Goal: Task Accomplishment & Management: Complete application form

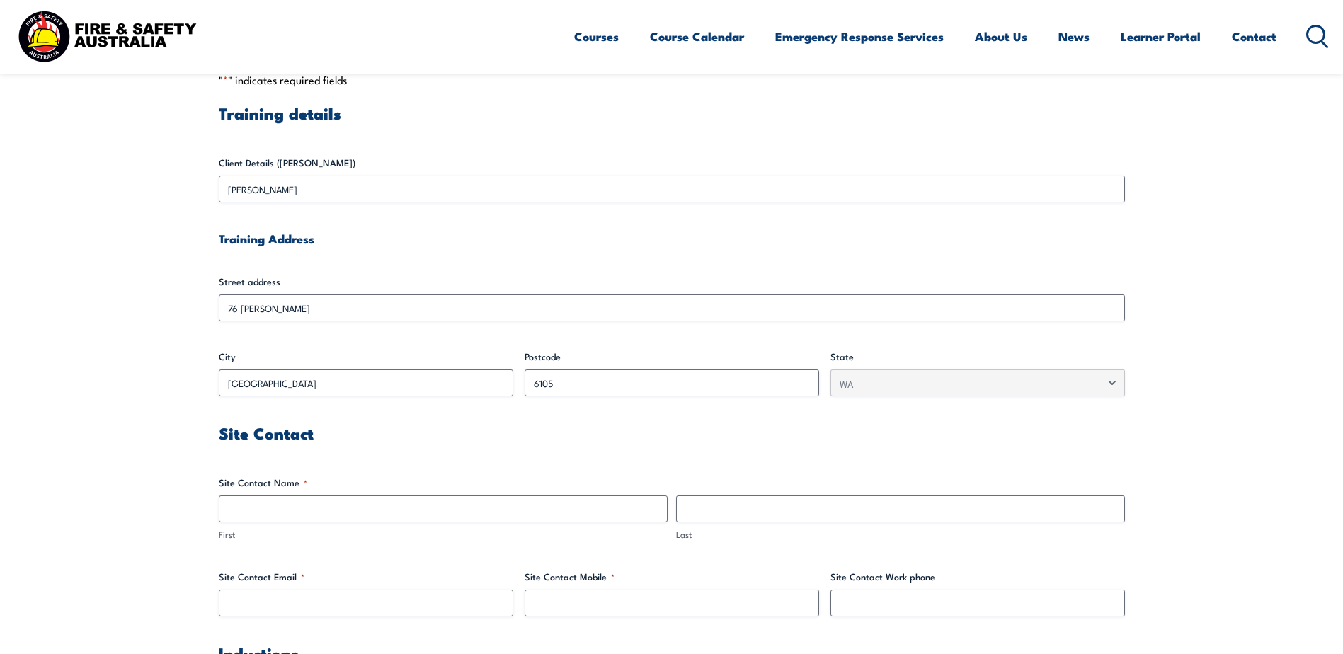
scroll to position [425, 0]
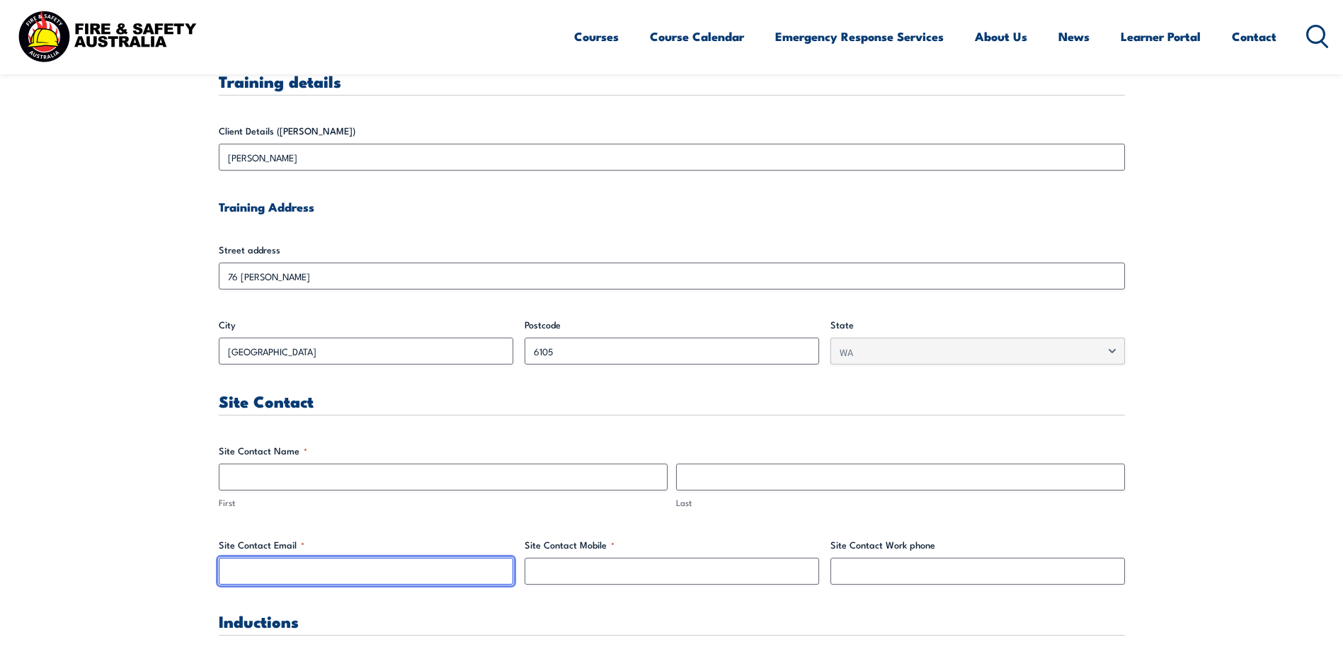
click at [307, 571] on input "Site Contact Email *" at bounding box center [366, 571] width 294 height 27
paste input "[PERSON_NAME][EMAIL_ADDRESS][PERSON_NAME][DOMAIN_NAME]"
type input "[PERSON_NAME][EMAIL_ADDRESS][PERSON_NAME][DOMAIN_NAME]"
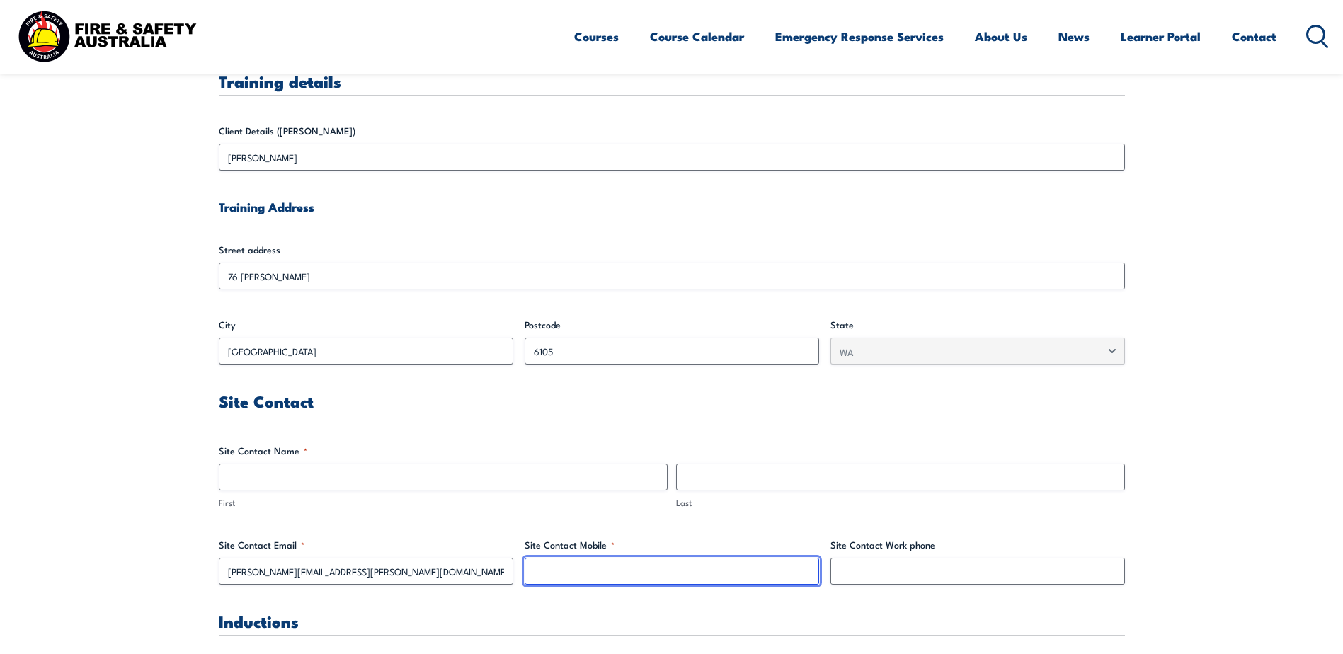
click at [718, 571] on input "Site Contact Mobile *" at bounding box center [671, 571] width 294 height 27
paste input "[PHONE_NUMBER]"
type input "[PHONE_NUMBER]"
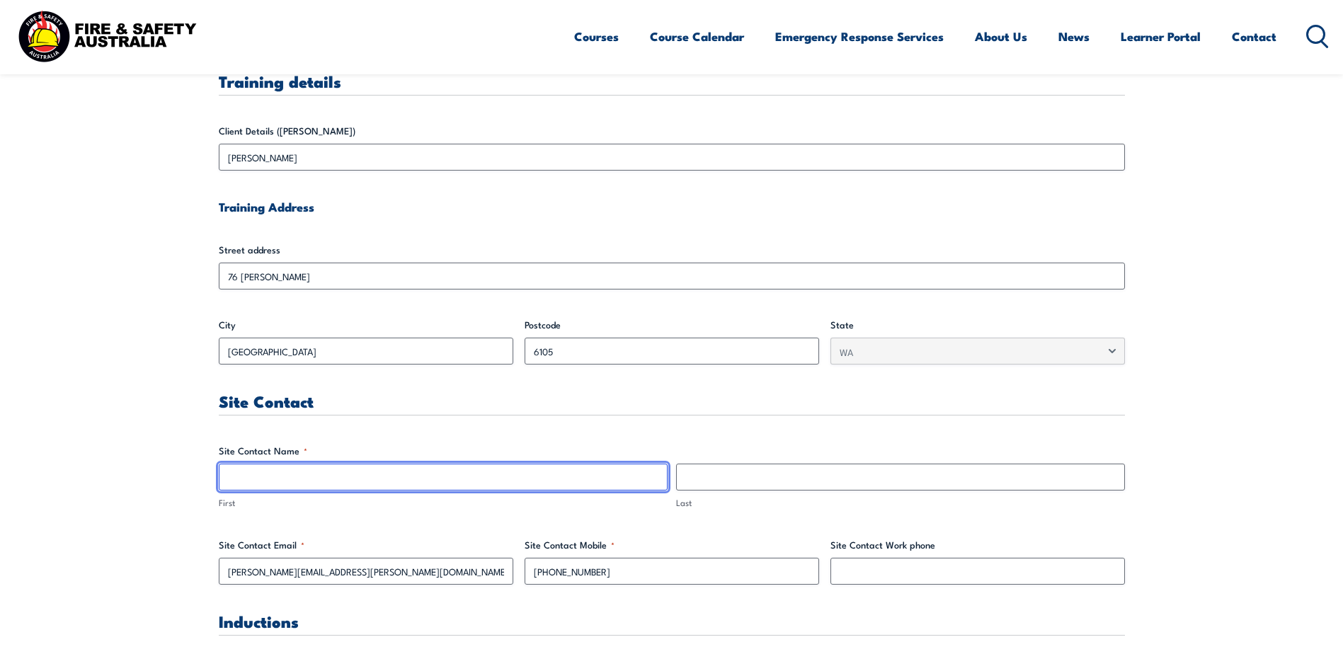
click at [296, 478] on input "First" at bounding box center [443, 477] width 449 height 27
type input "[PERSON_NAME]"
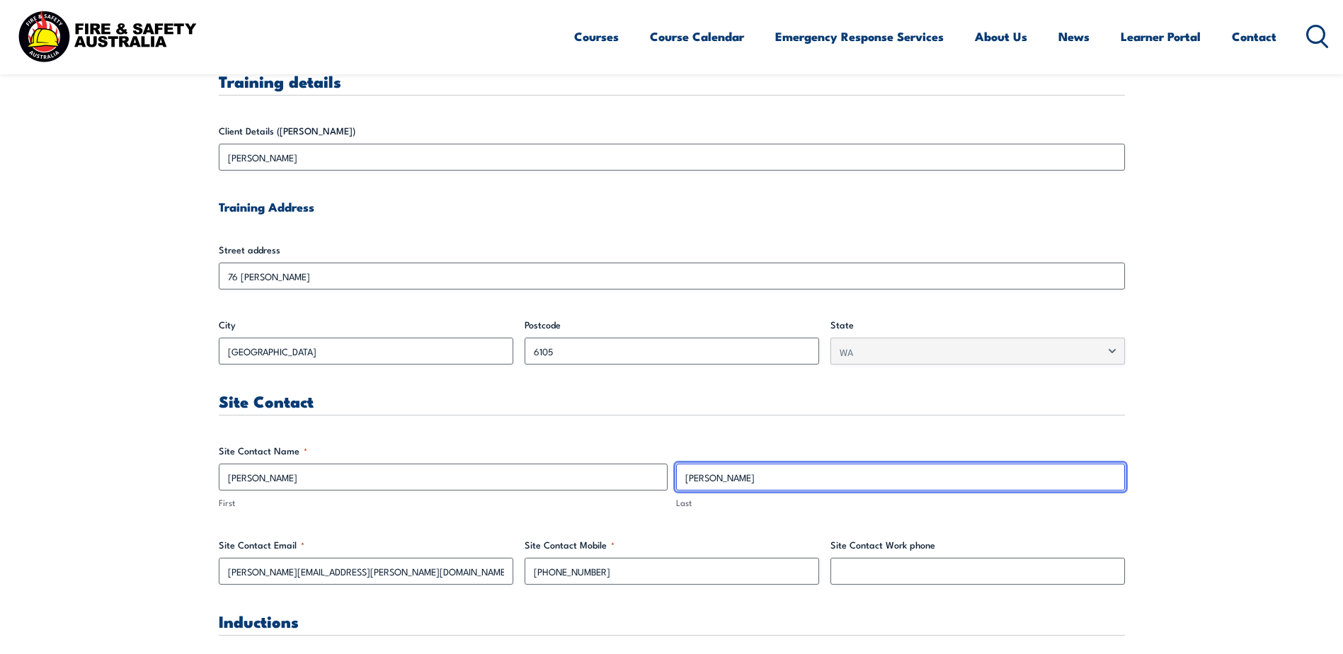
type input "[PERSON_NAME]"
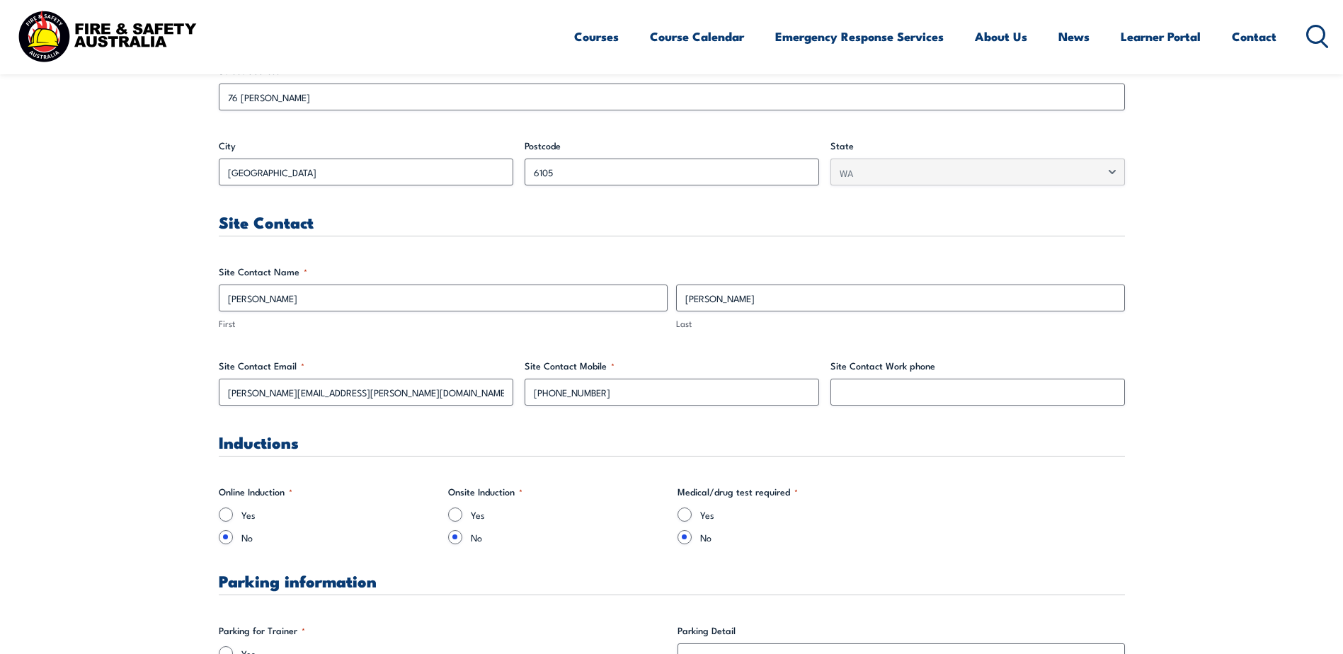
scroll to position [637, 0]
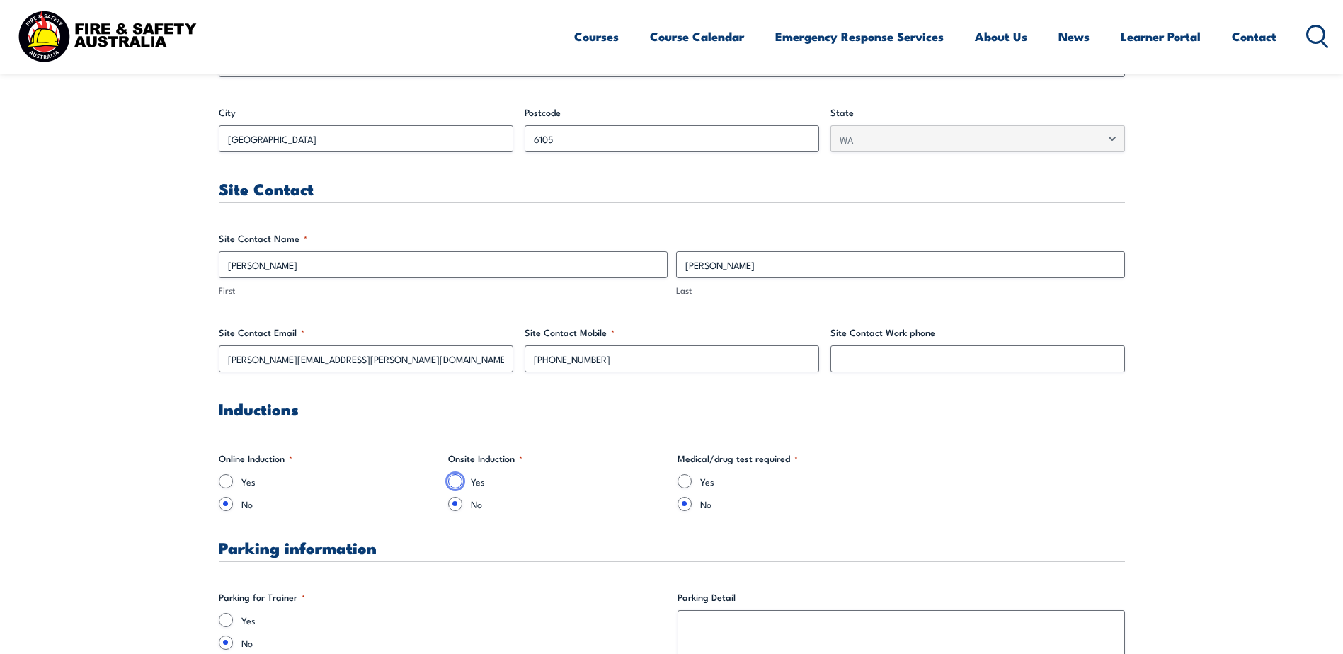
click at [457, 482] on input "Yes" at bounding box center [455, 481] width 14 height 14
radio input "true"
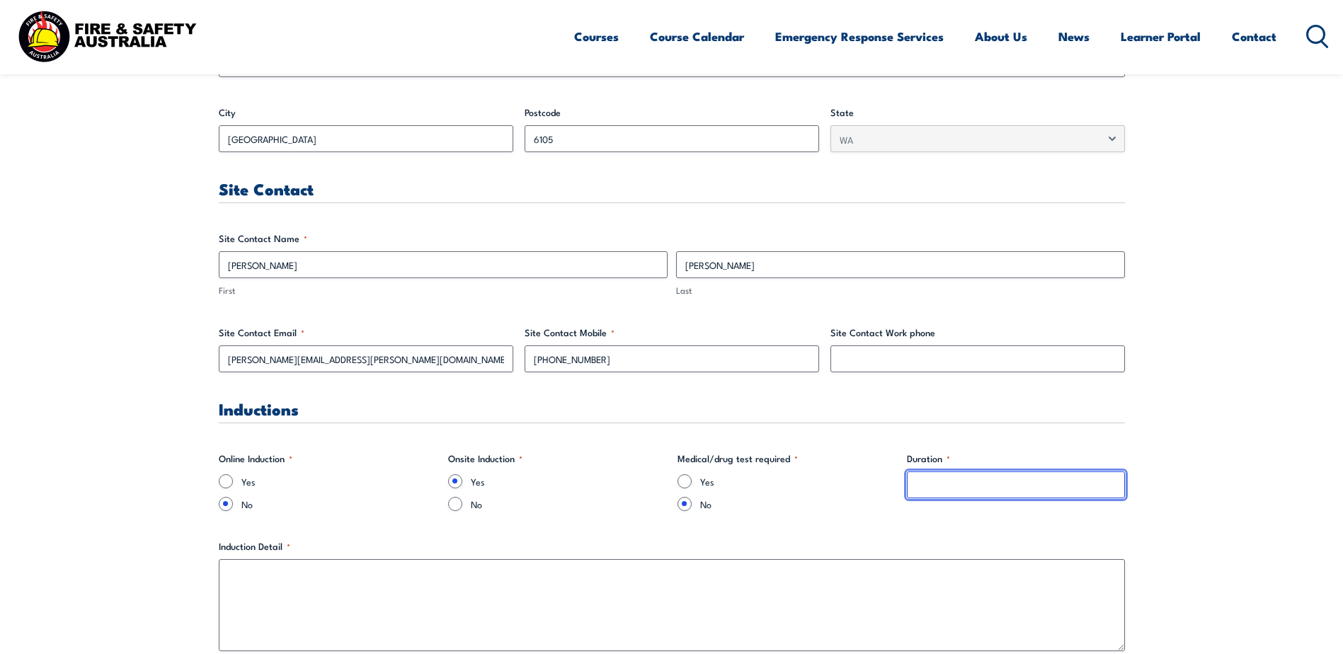
click at [916, 488] on input "Duration *" at bounding box center [1016, 484] width 218 height 27
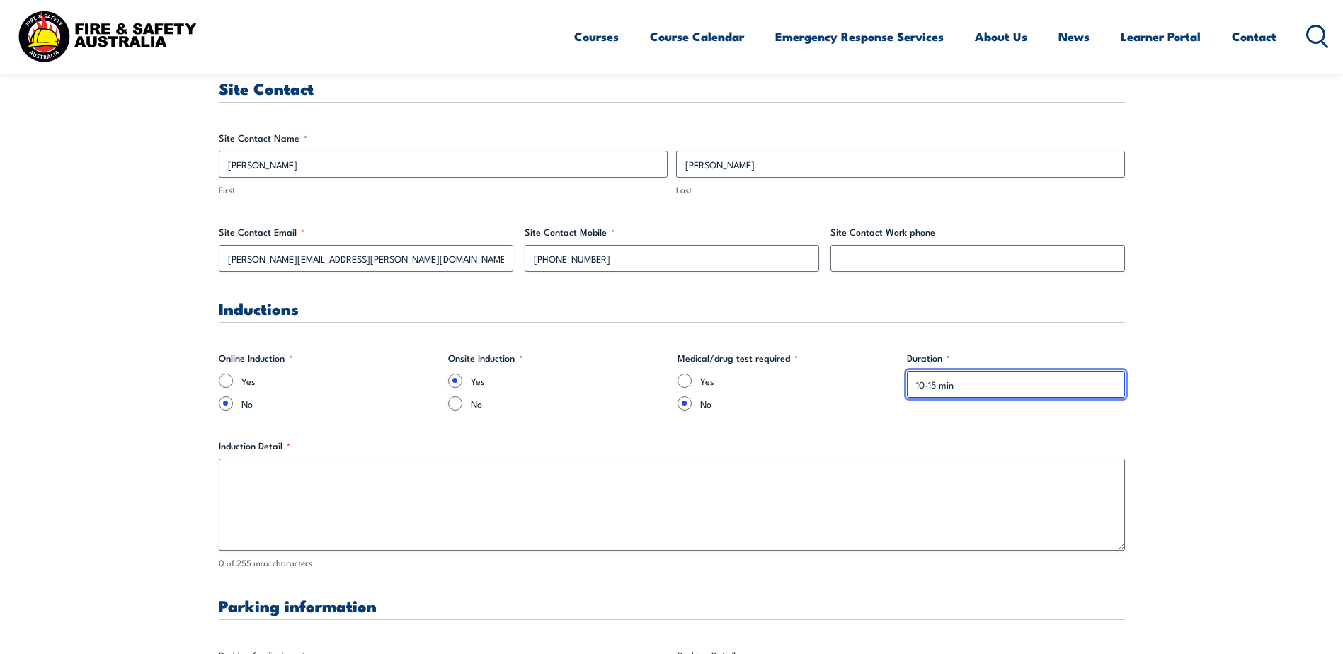
scroll to position [779, 0]
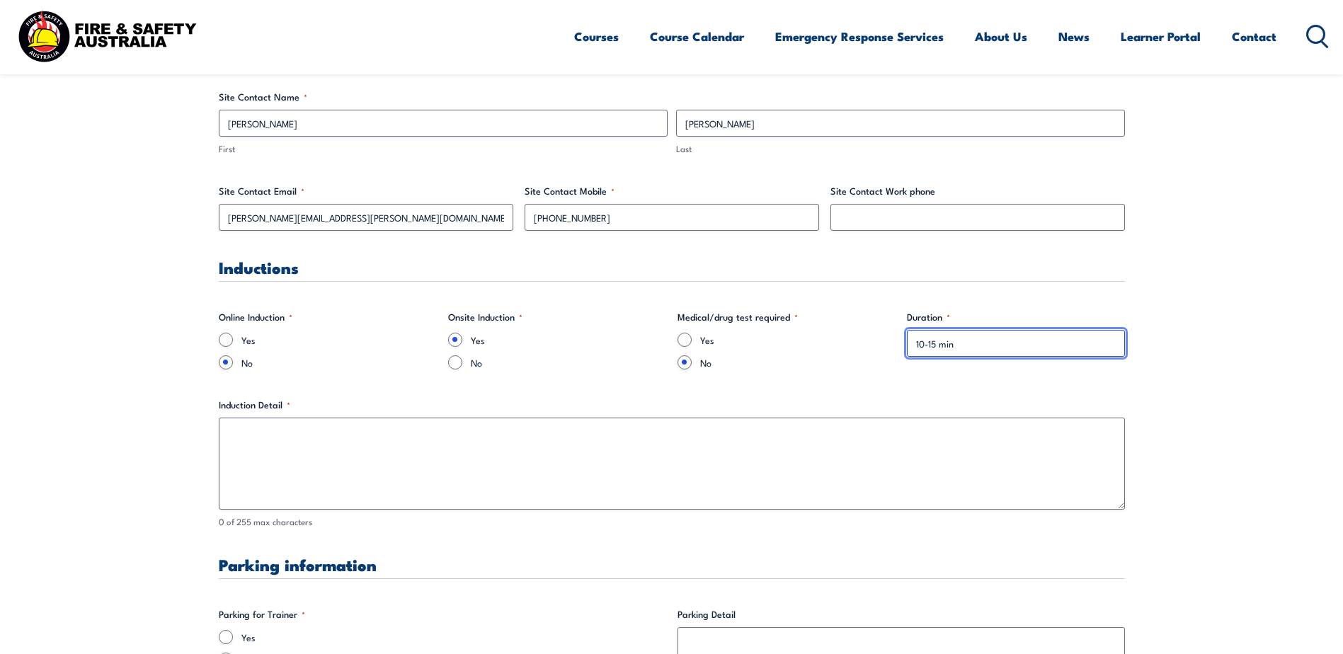
type input "10-15 min"
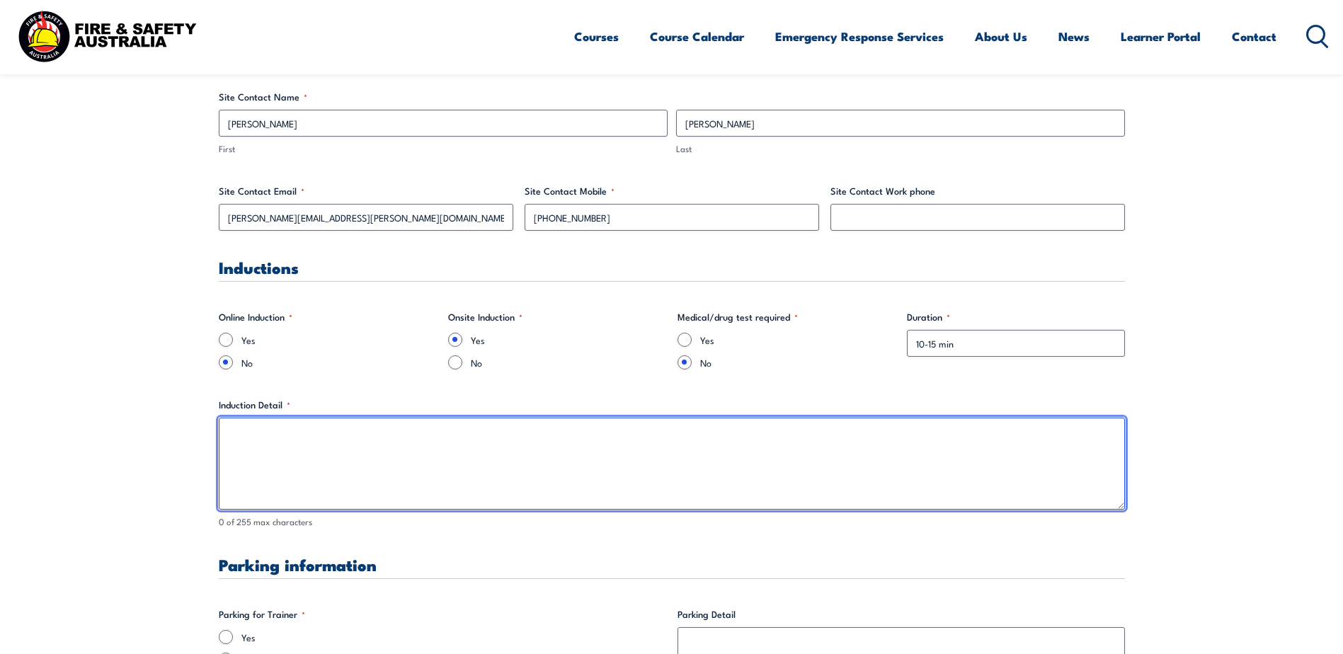
click at [430, 455] on textarea "Induction Detail *" at bounding box center [672, 464] width 906 height 92
click at [833, 480] on textarea "Go through PPE requirements and site induction. Sign in on digital pad." at bounding box center [672, 464] width 906 height 92
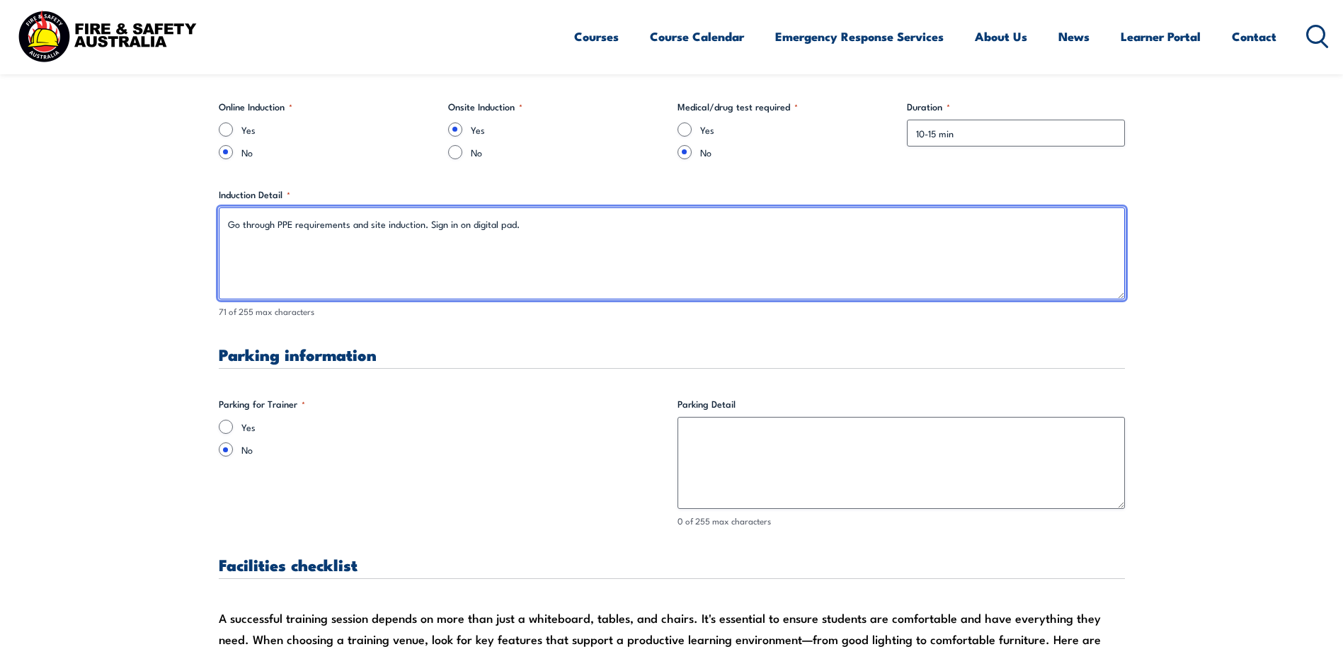
scroll to position [991, 0]
type textarea "Go through PPE requirements and site induction. Sign in on digital pad."
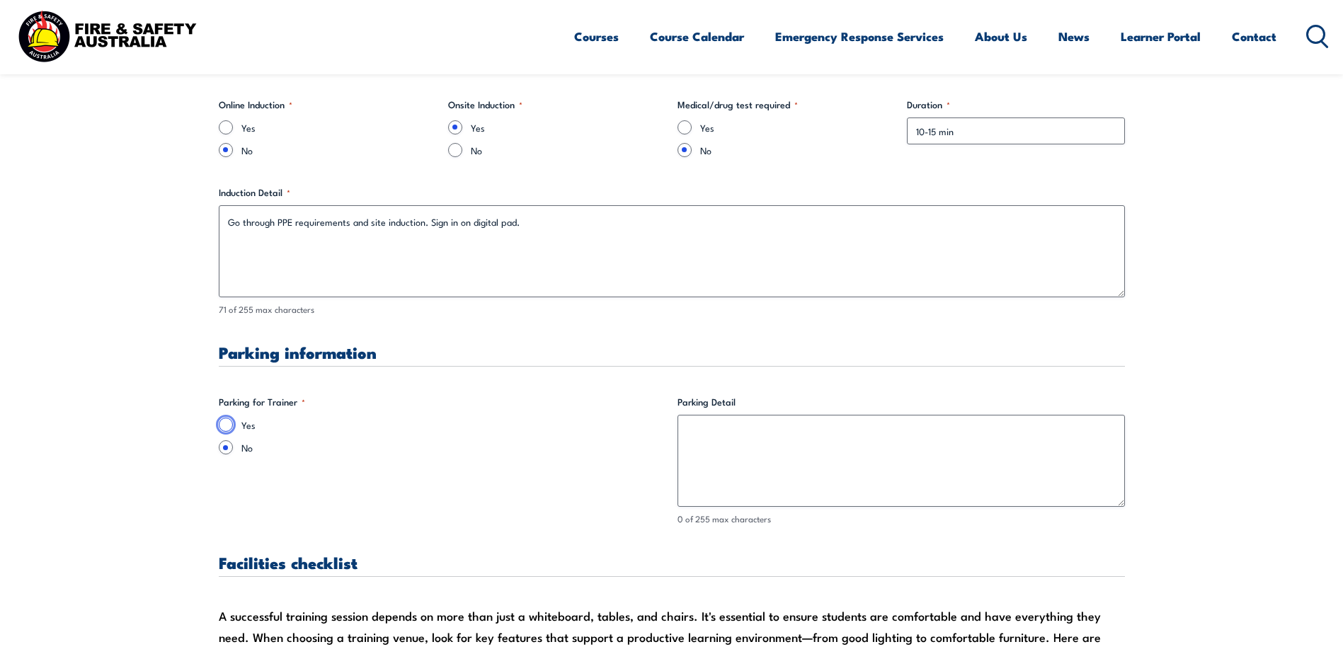
click at [227, 423] on input "Yes" at bounding box center [226, 425] width 14 height 14
radio input "true"
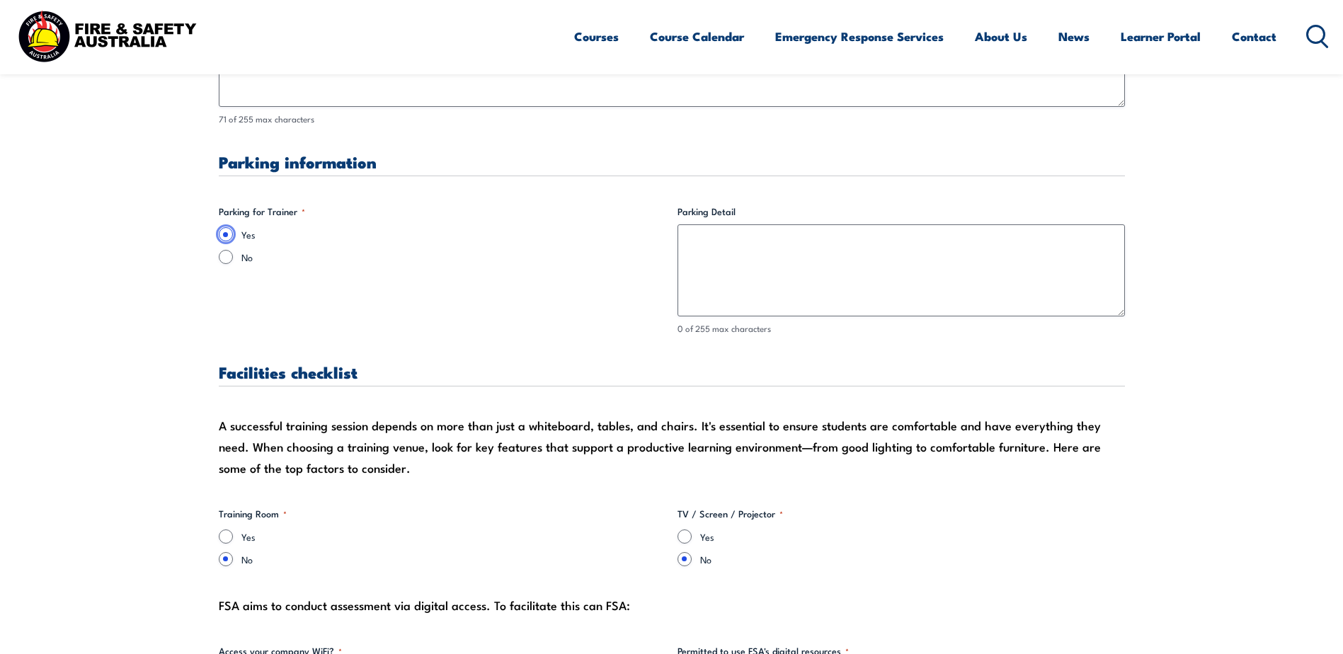
scroll to position [1274, 0]
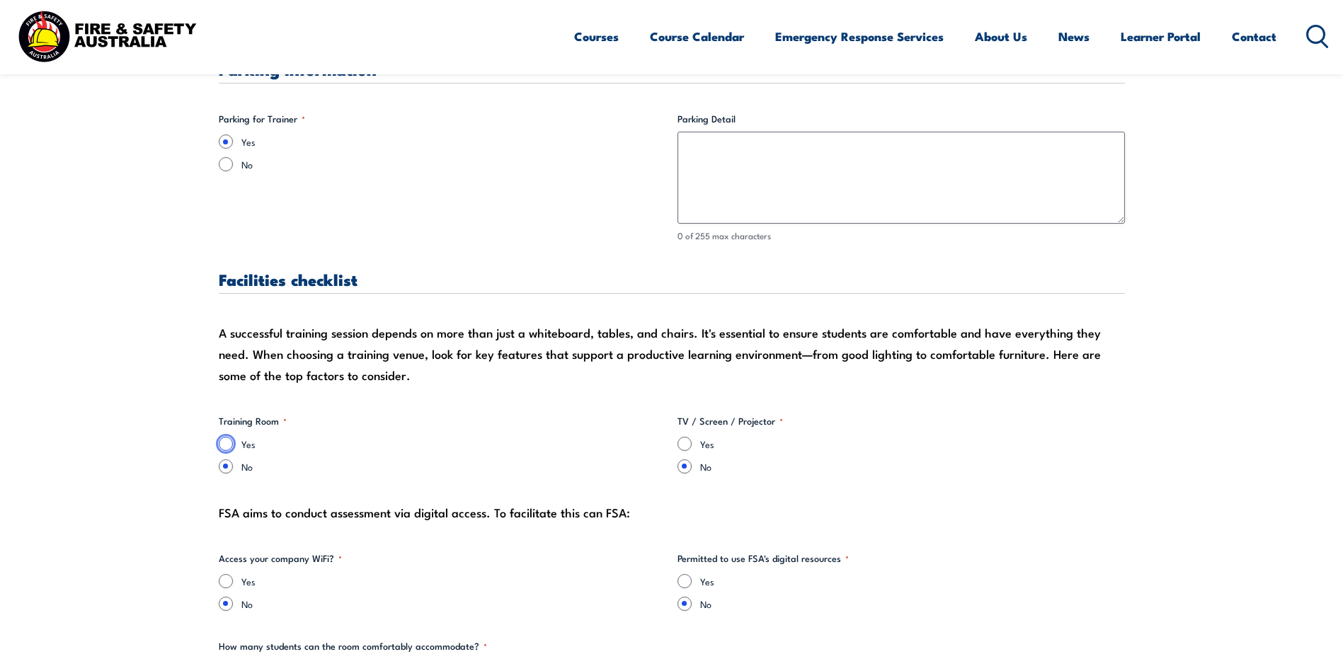
click at [228, 442] on input "Yes" at bounding box center [226, 444] width 14 height 14
radio input "true"
click at [688, 445] on input "Yes" at bounding box center [684, 444] width 14 height 14
radio input "true"
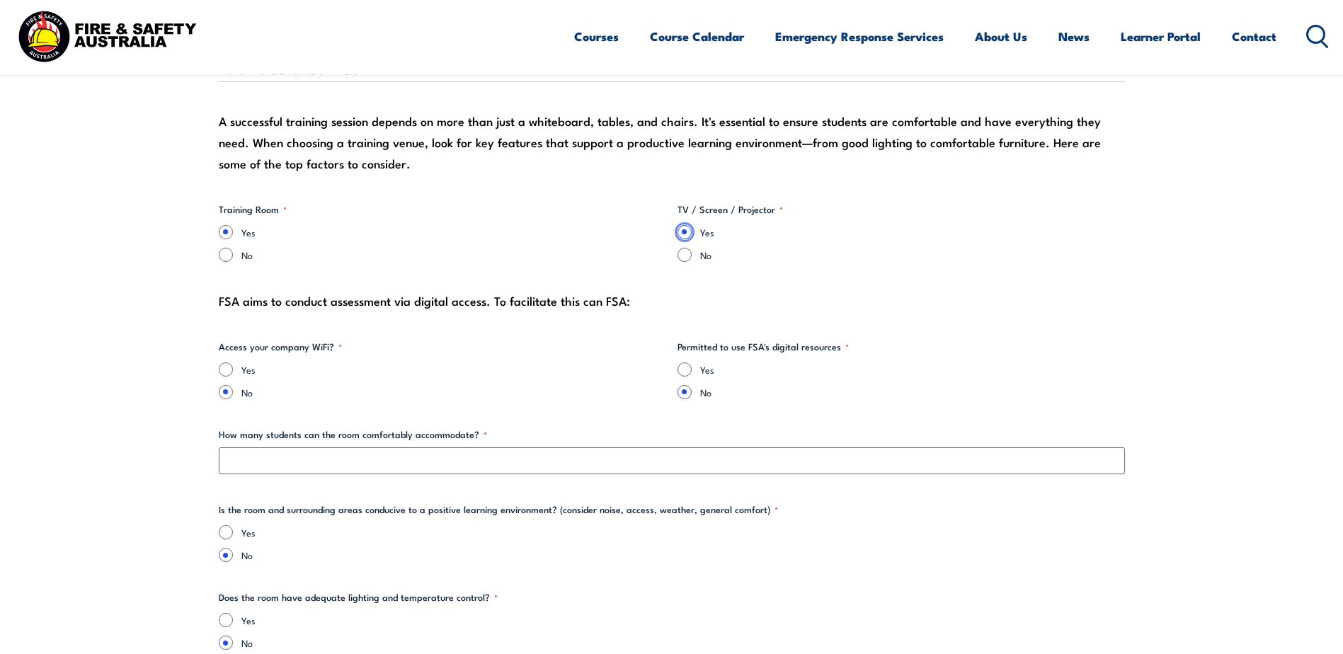
scroll to position [1486, 0]
click at [229, 369] on input "Yes" at bounding box center [226, 369] width 14 height 14
radio input "true"
click at [684, 372] on input "Yes" at bounding box center [684, 369] width 14 height 14
radio input "true"
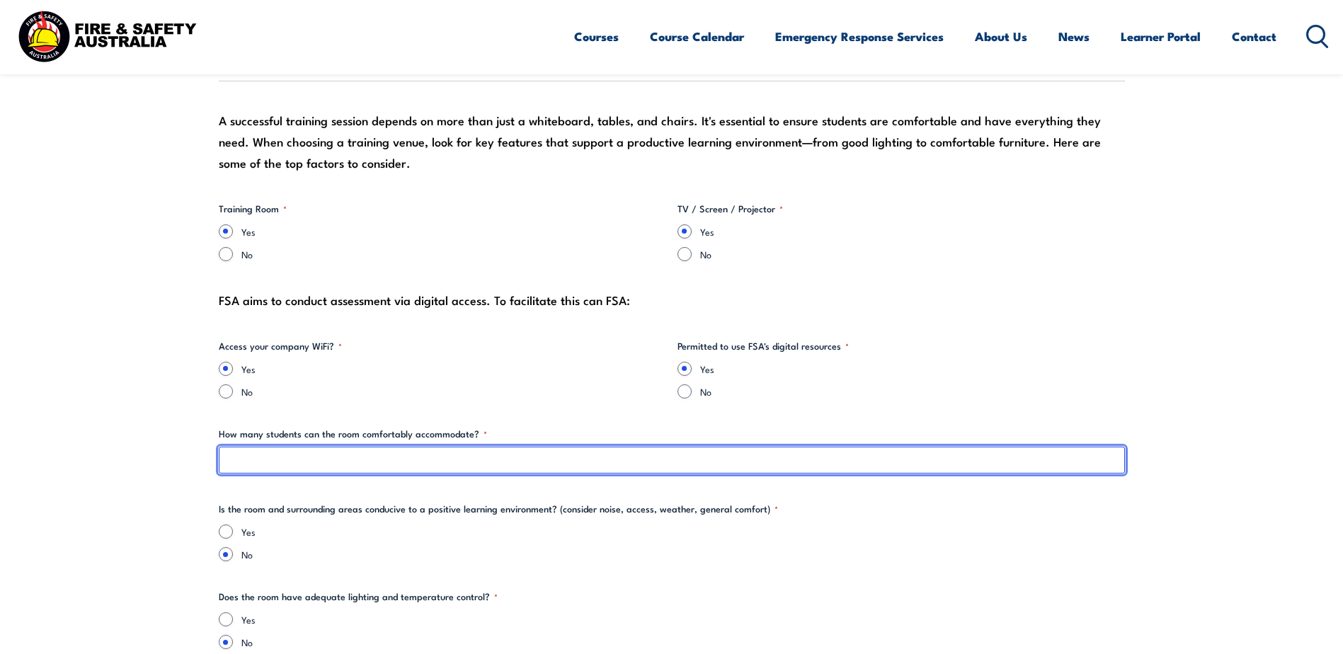
click at [447, 459] on input "How many students can the room comfortably accommodate? *" at bounding box center [672, 460] width 906 height 27
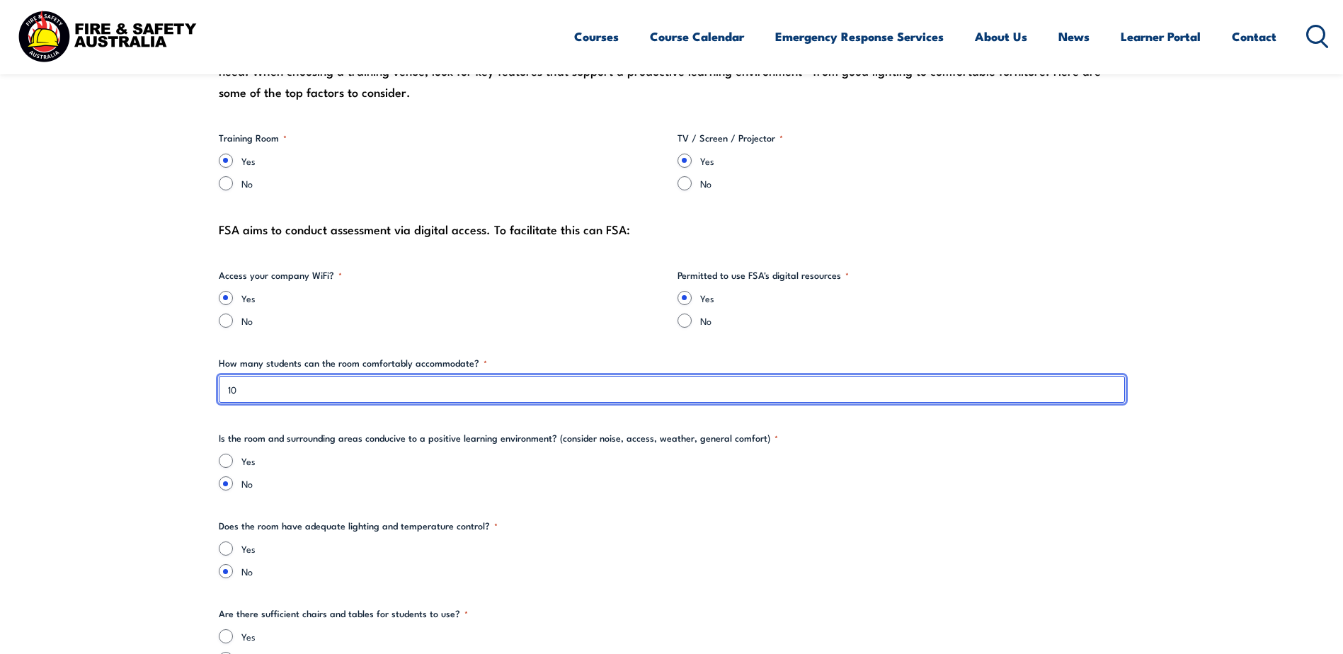
type input "10"
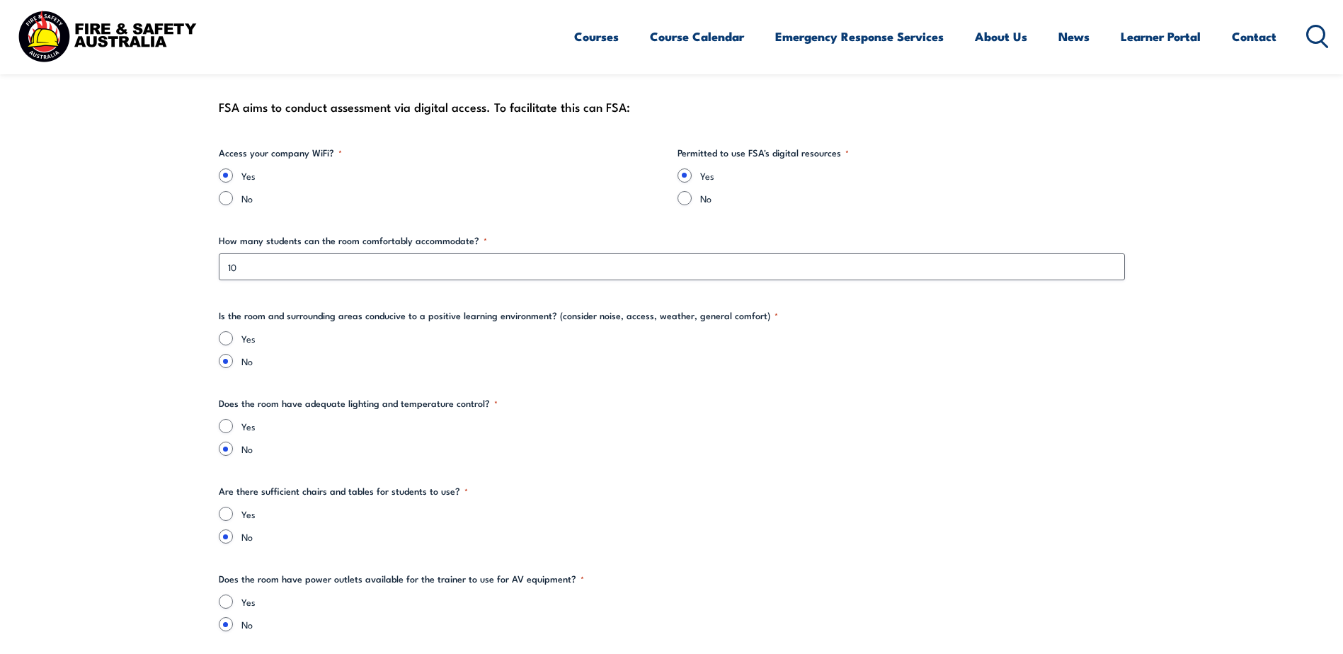
scroll to position [1699, 0]
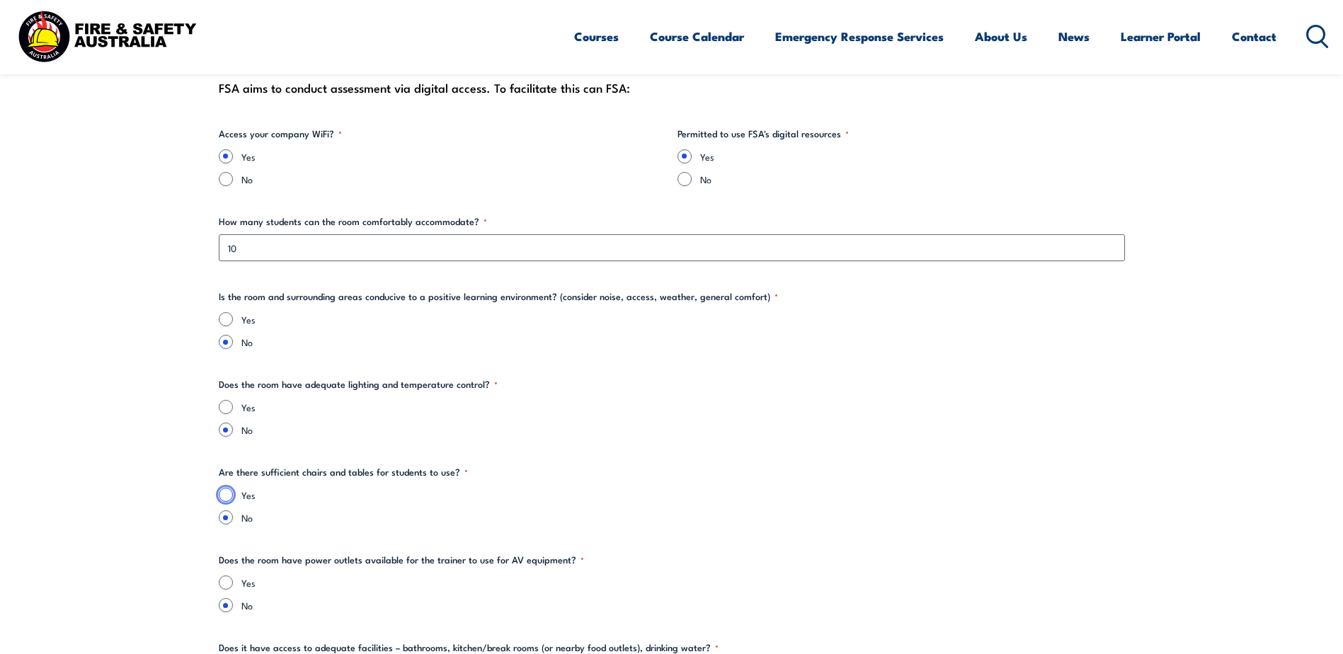
click at [229, 498] on input "Yes" at bounding box center [226, 495] width 14 height 14
radio input "true"
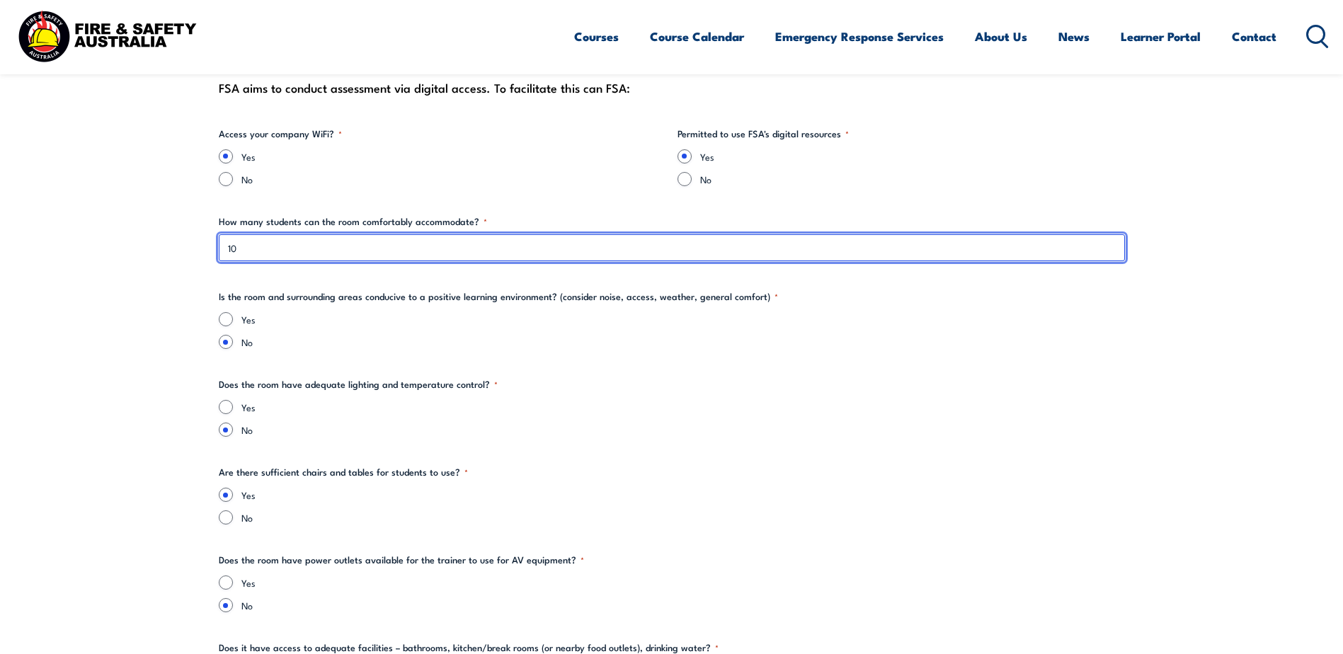
drag, startPoint x: 239, startPoint y: 246, endPoint x: 204, endPoint y: 252, distance: 35.1
type input "10"
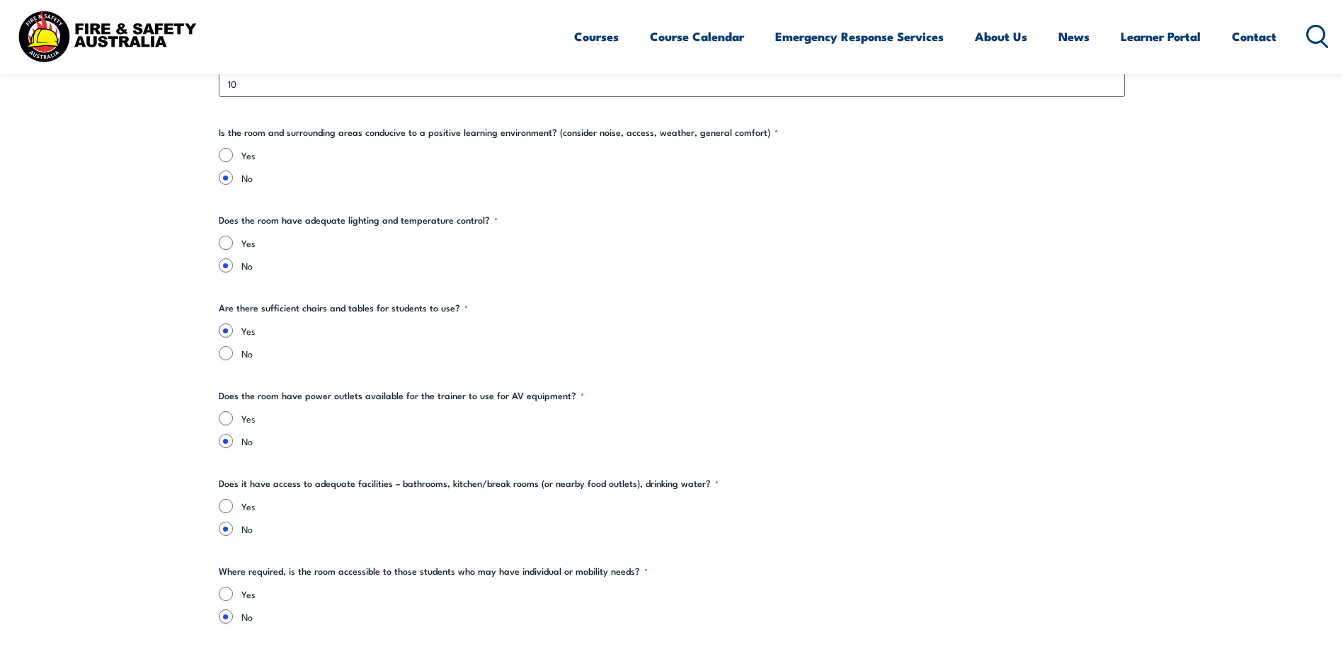
scroll to position [1911, 0]
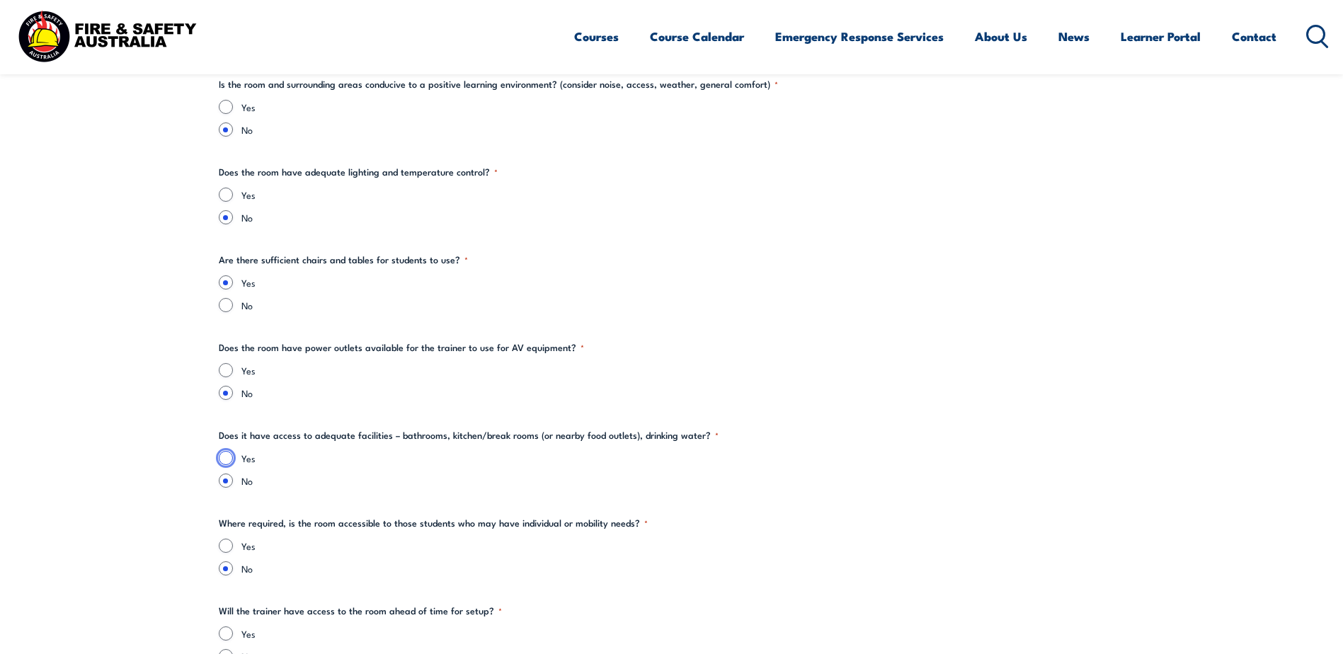
click at [227, 460] on input "Yes" at bounding box center [226, 458] width 14 height 14
radio input "true"
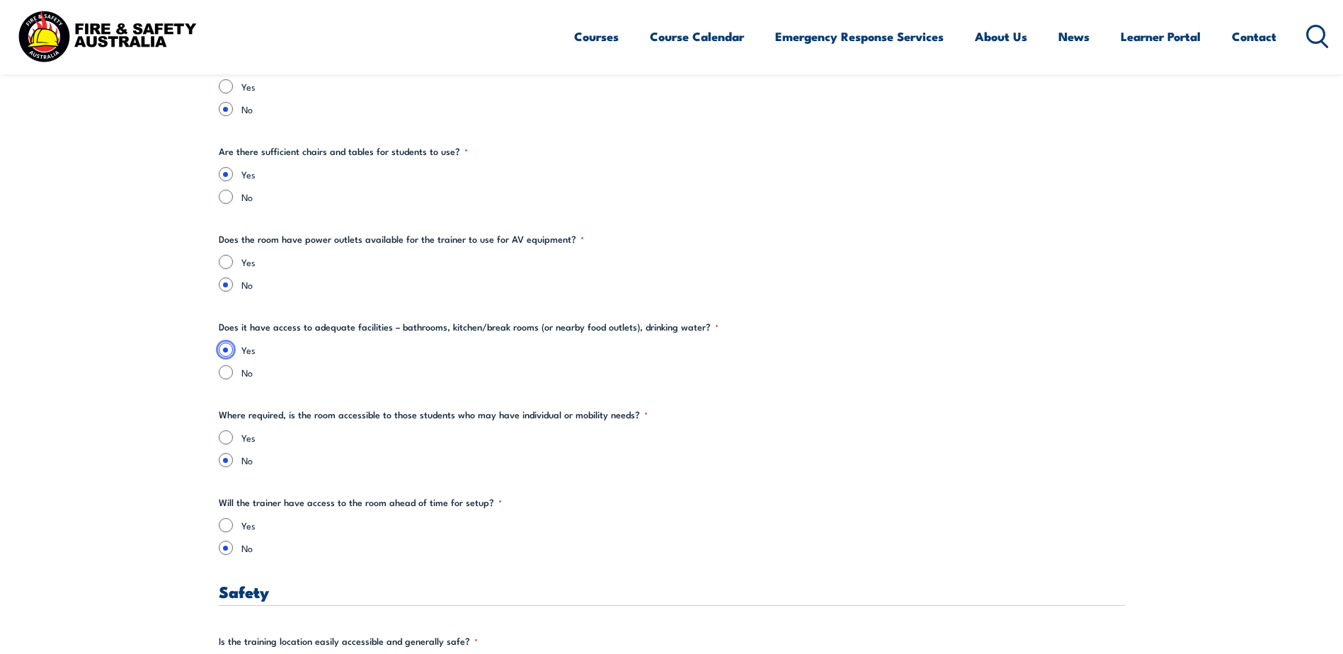
scroll to position [2053, 0]
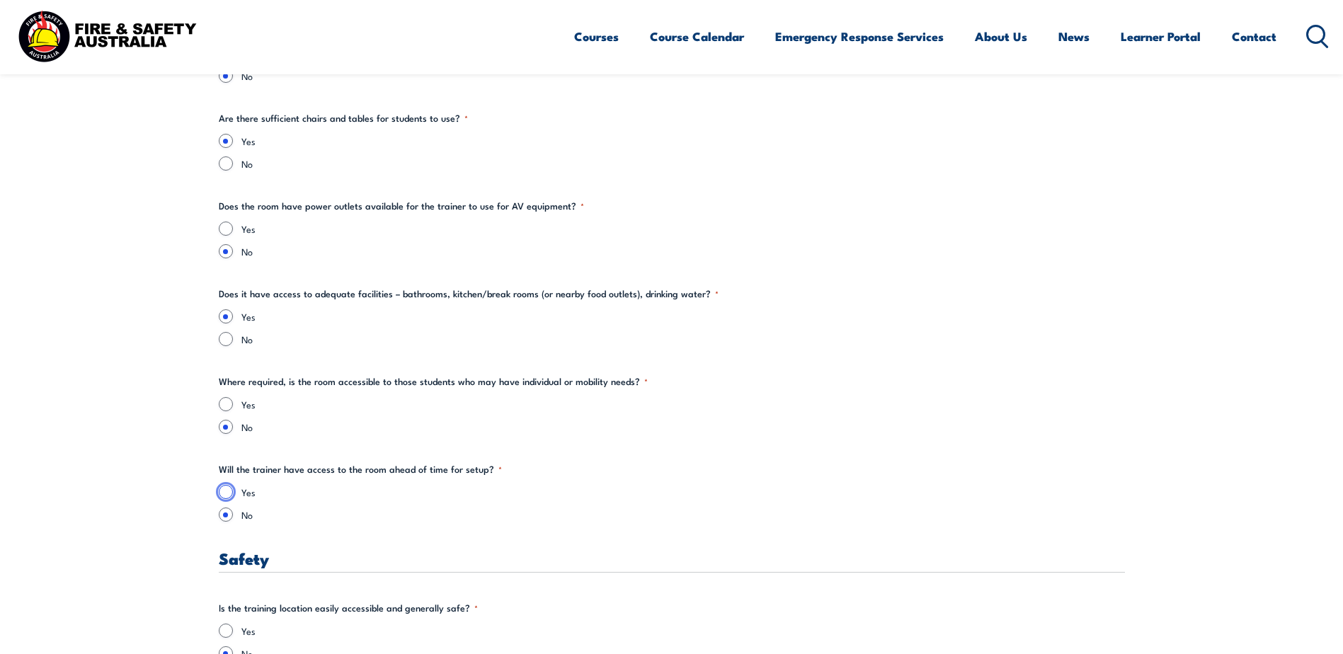
click at [229, 493] on input "Yes" at bounding box center [226, 492] width 14 height 14
radio input "true"
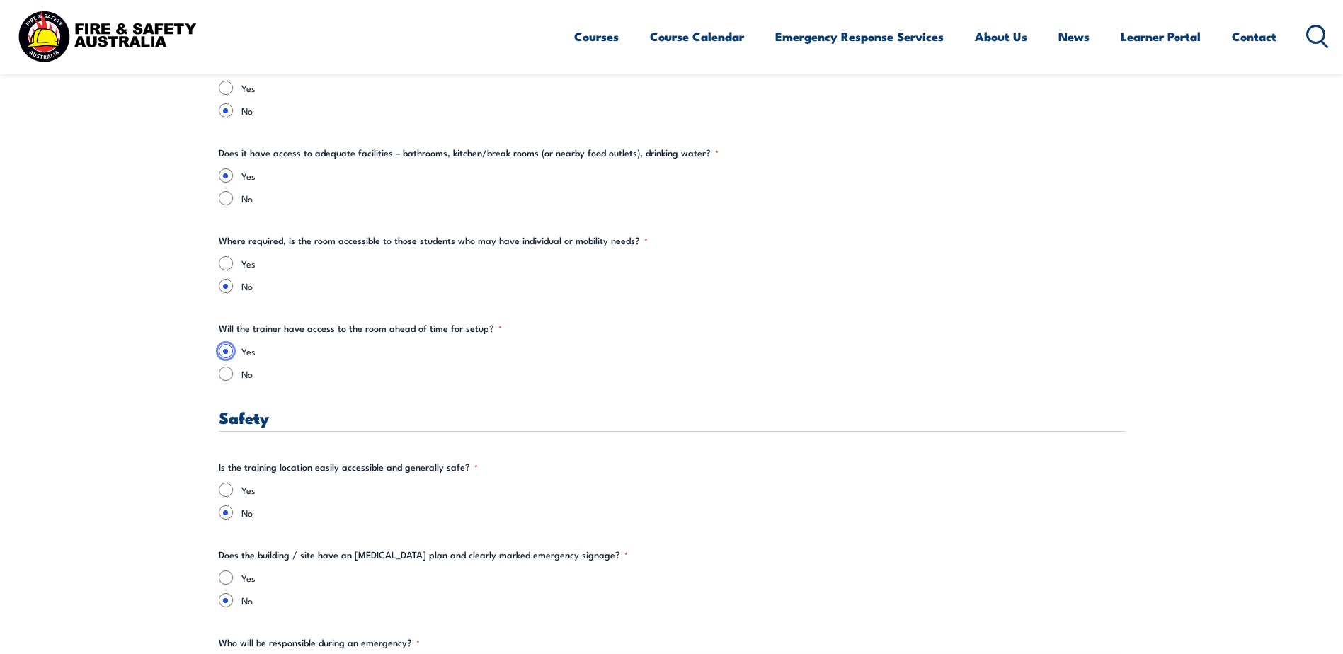
scroll to position [2194, 0]
click at [227, 490] on input "Yes" at bounding box center [226, 489] width 14 height 14
radio input "true"
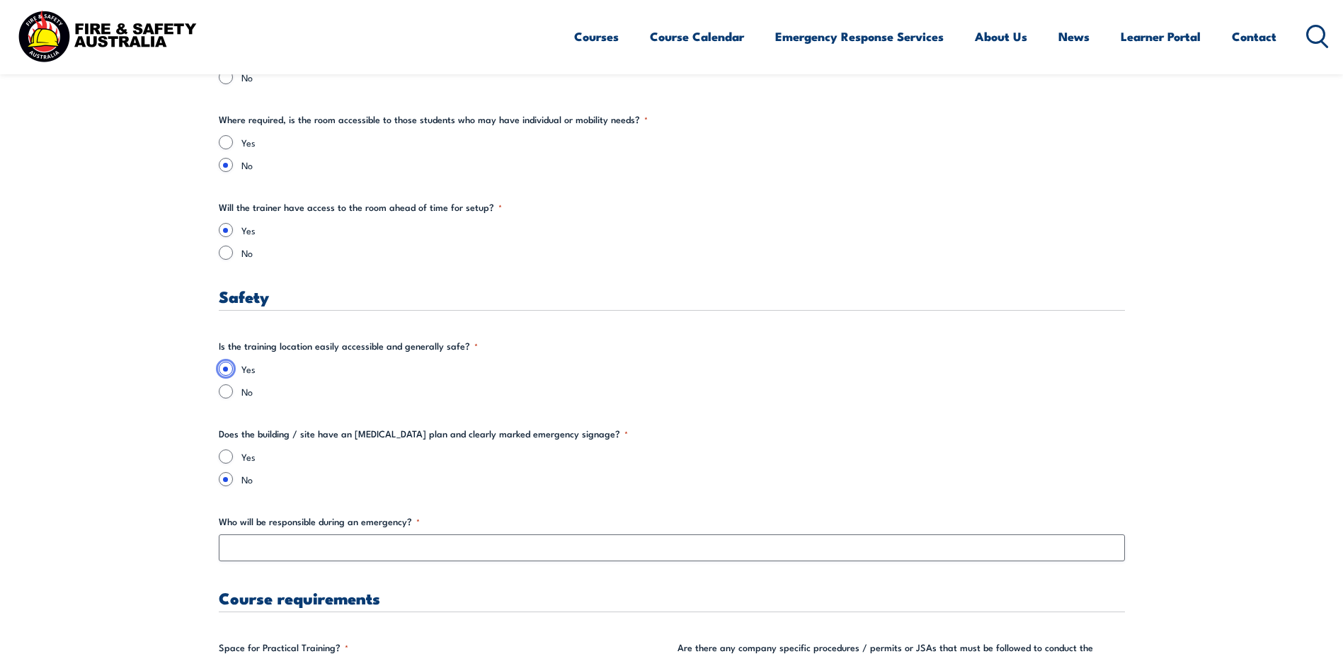
scroll to position [2336, 0]
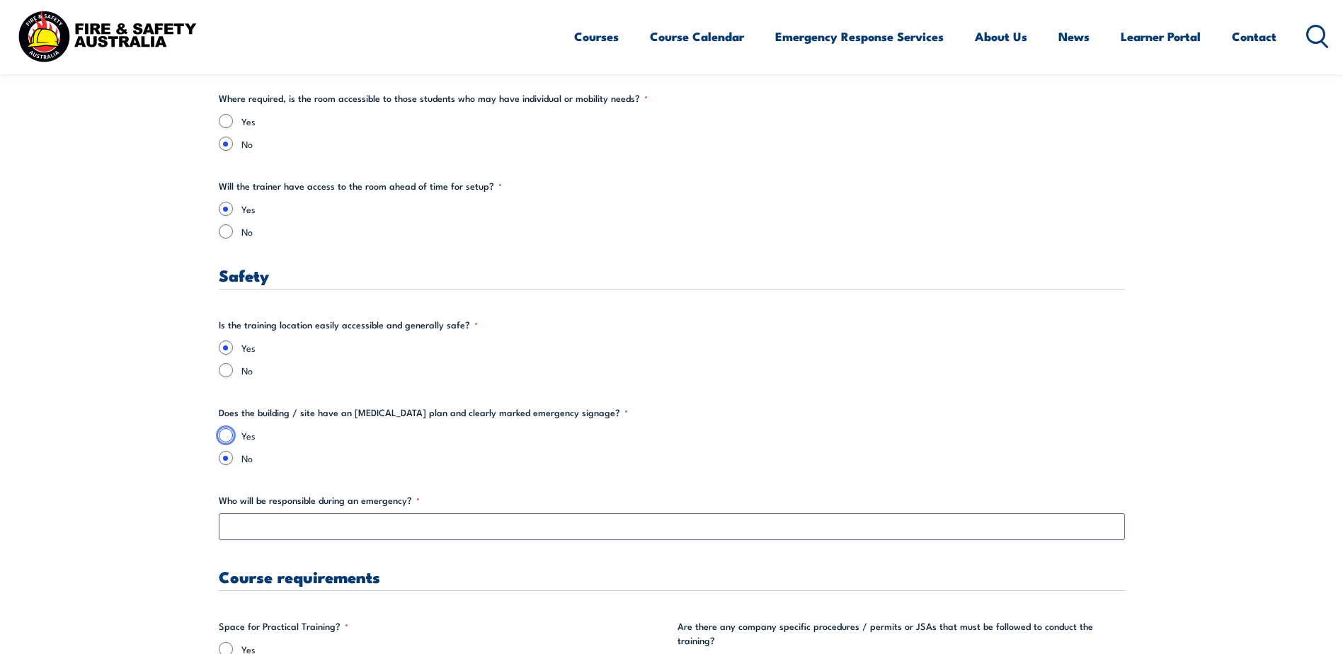
click at [227, 436] on input "Yes" at bounding box center [226, 435] width 14 height 14
radio input "true"
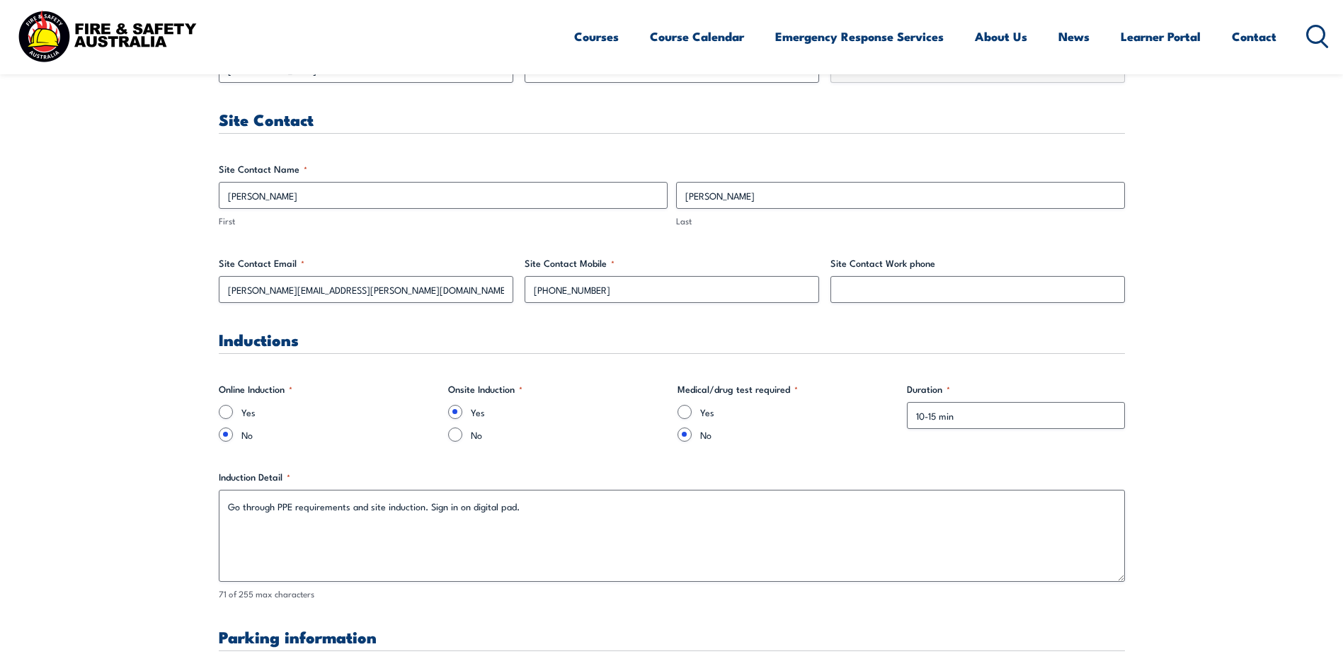
scroll to position [708, 0]
drag, startPoint x: 227, startPoint y: 289, endPoint x: 293, endPoint y: 290, distance: 65.8
click at [293, 290] on input "[PERSON_NAME][EMAIL_ADDRESS][PERSON_NAME][DOMAIN_NAME]" at bounding box center [366, 288] width 294 height 27
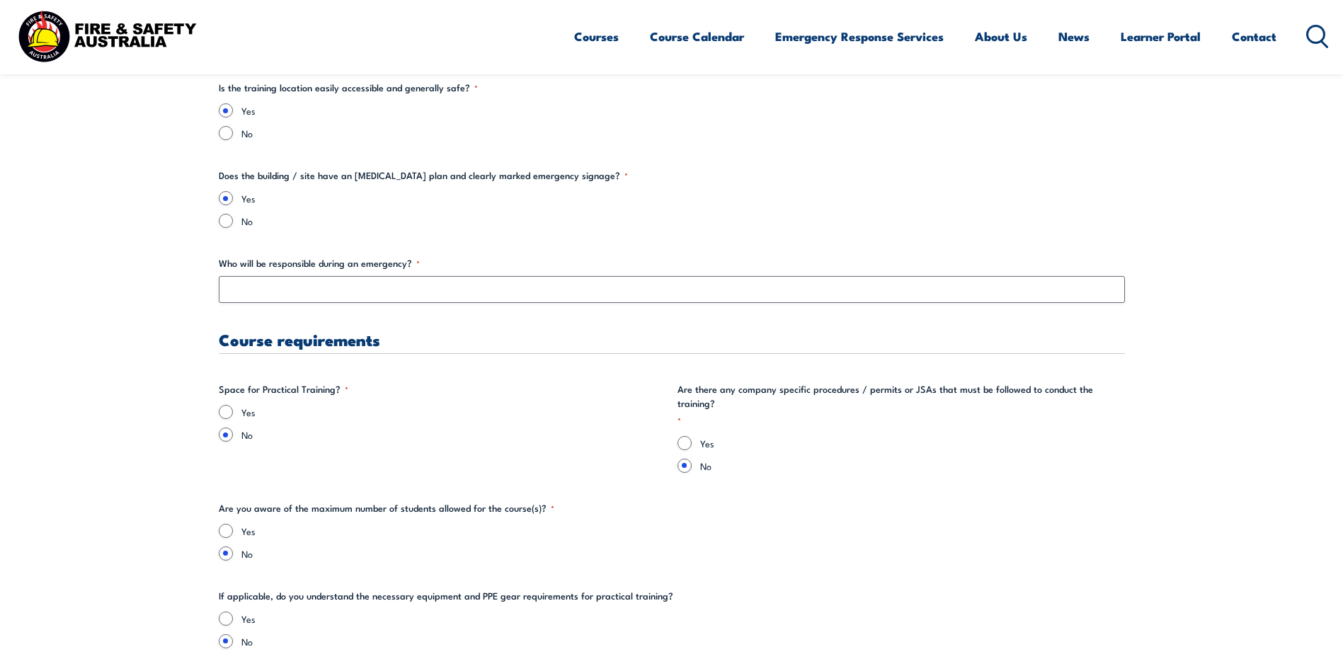
scroll to position [2477, 0]
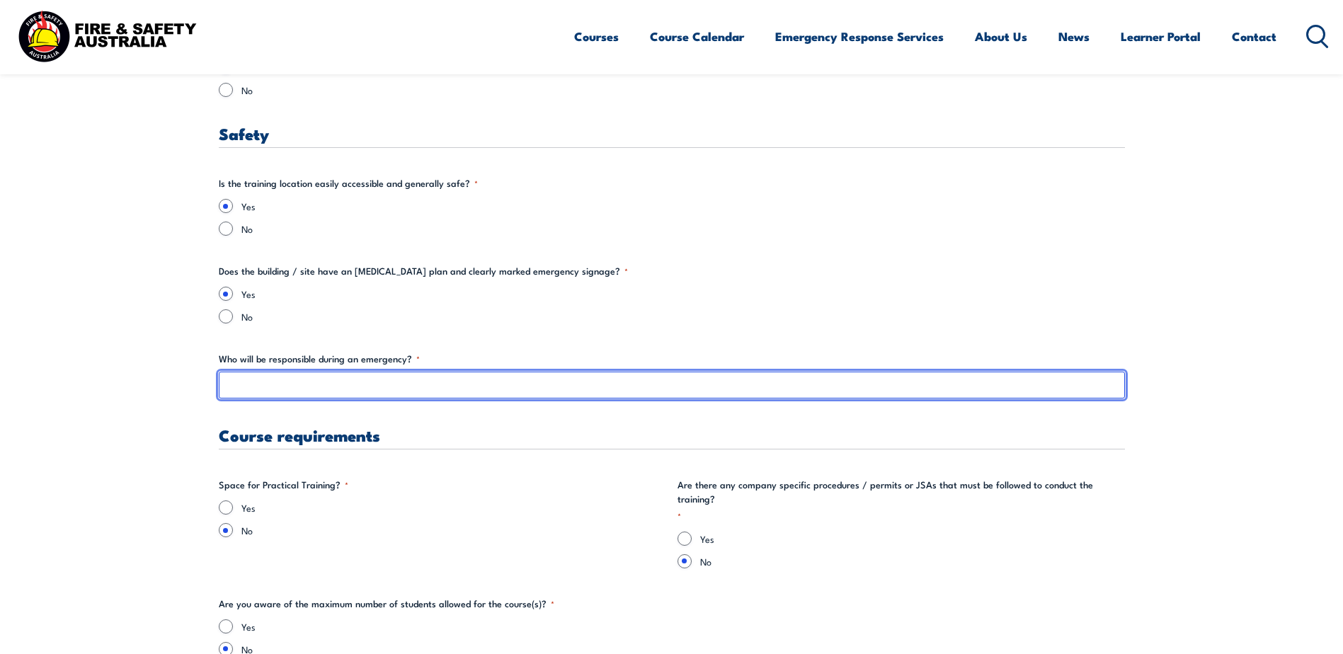
click at [277, 375] on input "Who will be responsible during an emergency? *" at bounding box center [672, 385] width 906 height 27
paste input "[PERSON_NAME].[PERSON_NAME]"
click at [263, 386] on input "[PERSON_NAME].[PERSON_NAME]" at bounding box center [672, 385] width 906 height 27
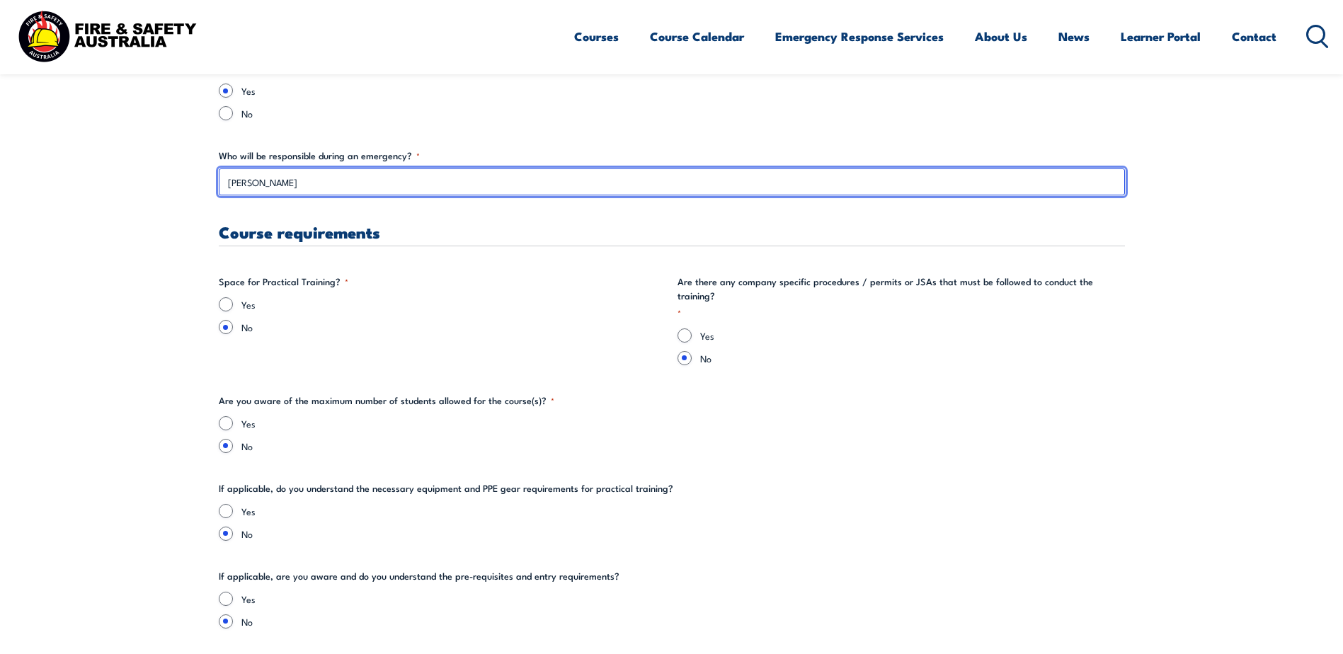
scroll to position [2690, 0]
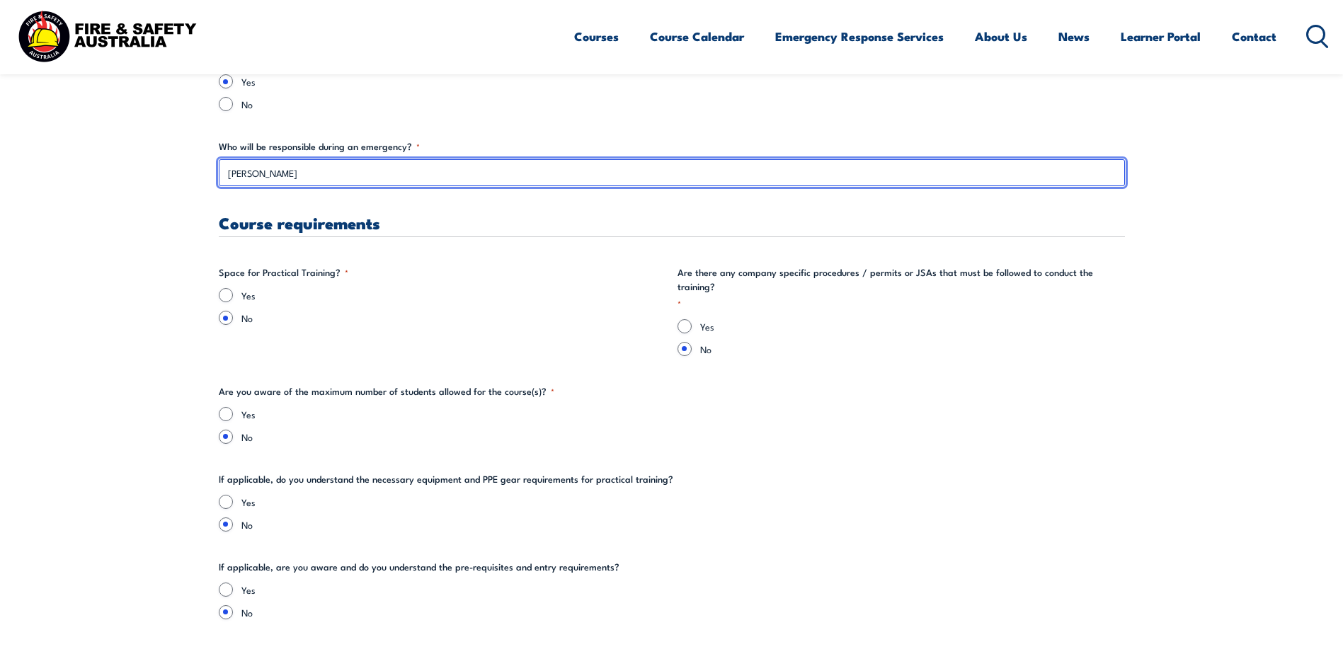
type input "[PERSON_NAME]"
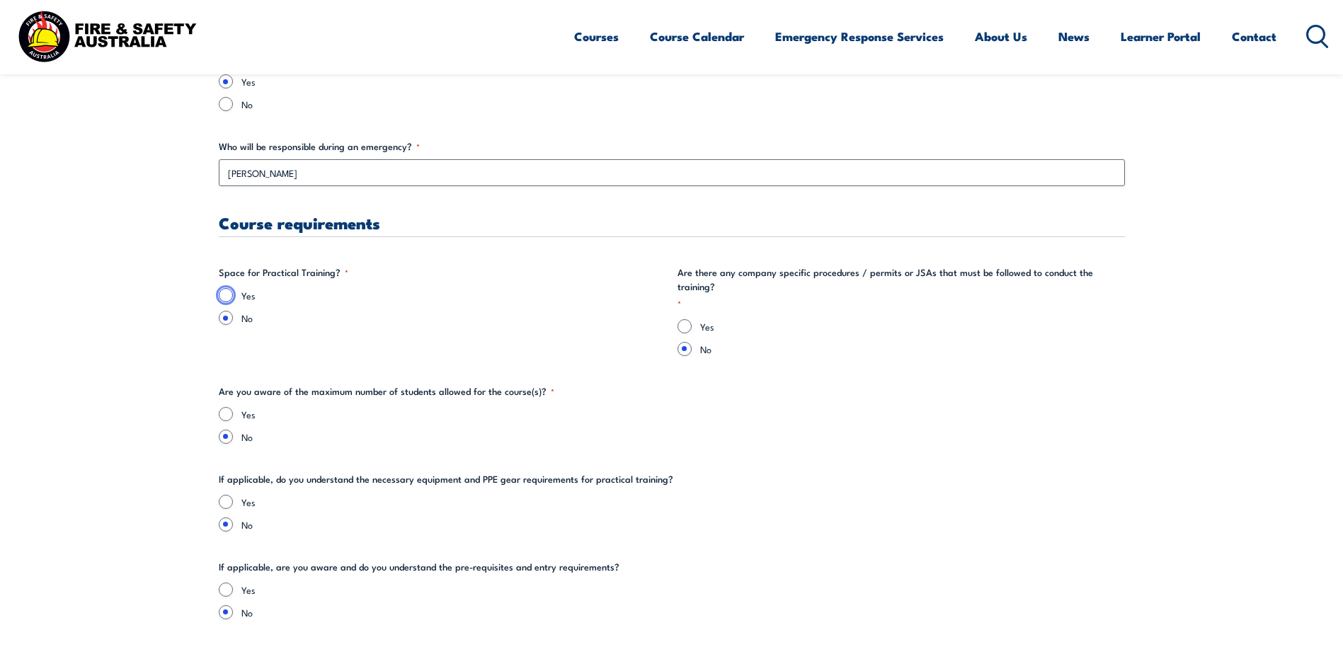
click at [226, 294] on input "Yes" at bounding box center [226, 295] width 14 height 14
radio input "true"
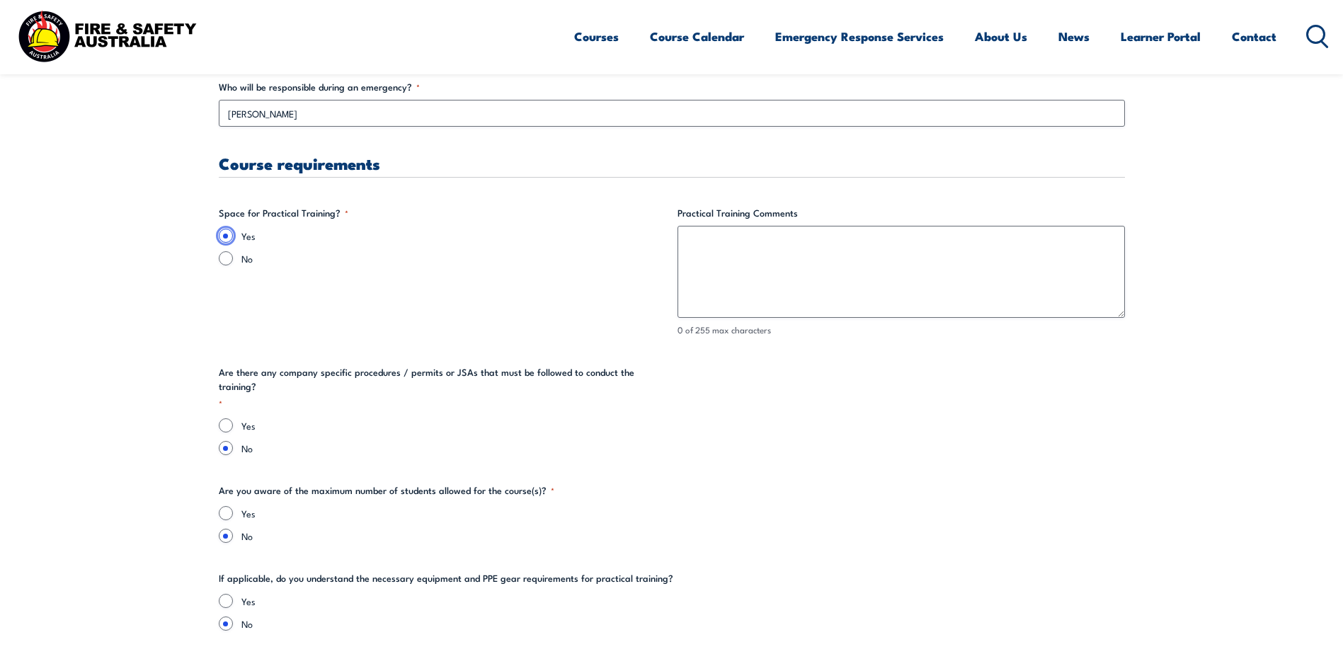
scroll to position [2831, 0]
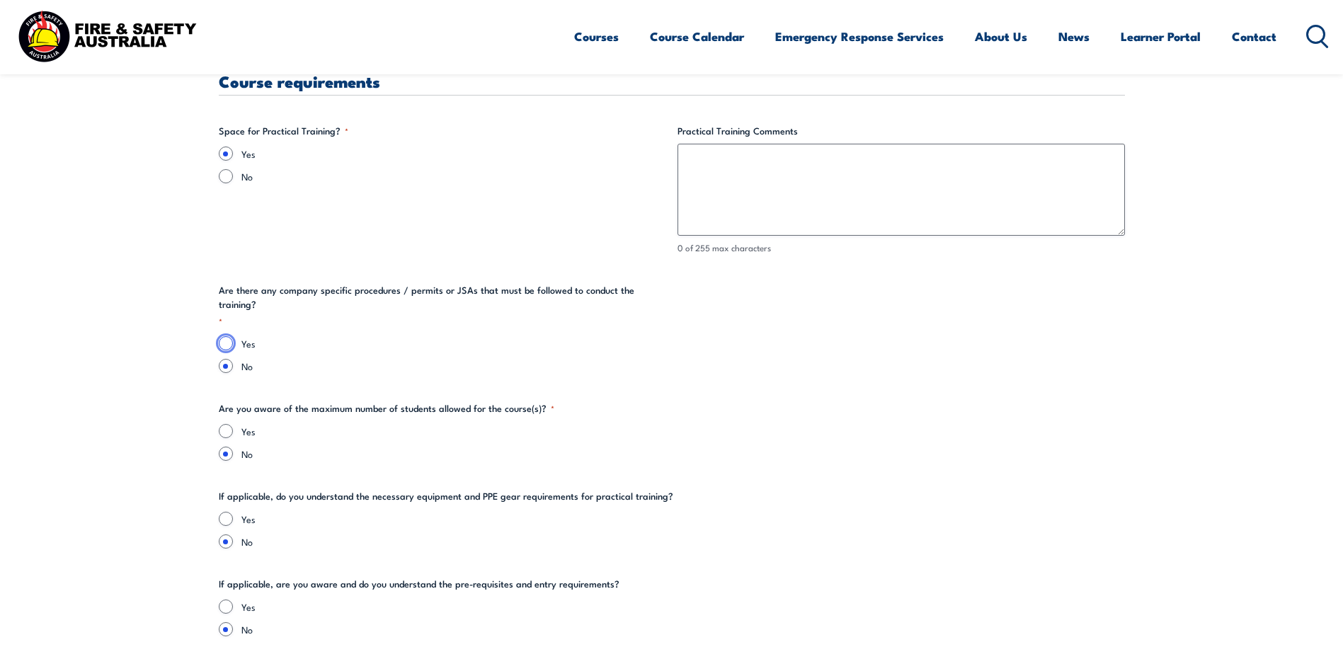
click at [227, 336] on input "Yes" at bounding box center [226, 343] width 14 height 14
radio input "true"
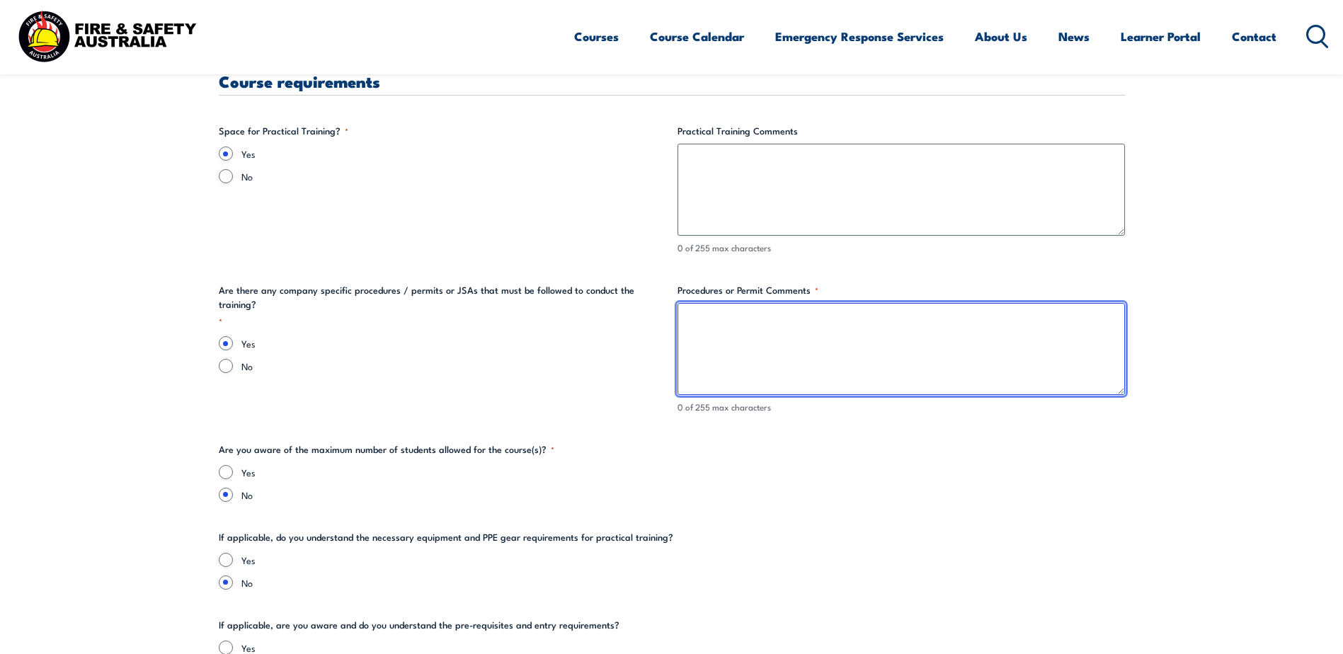
click at [755, 337] on textarea "Procedures or Permit Comments *" at bounding box center [900, 349] width 447 height 92
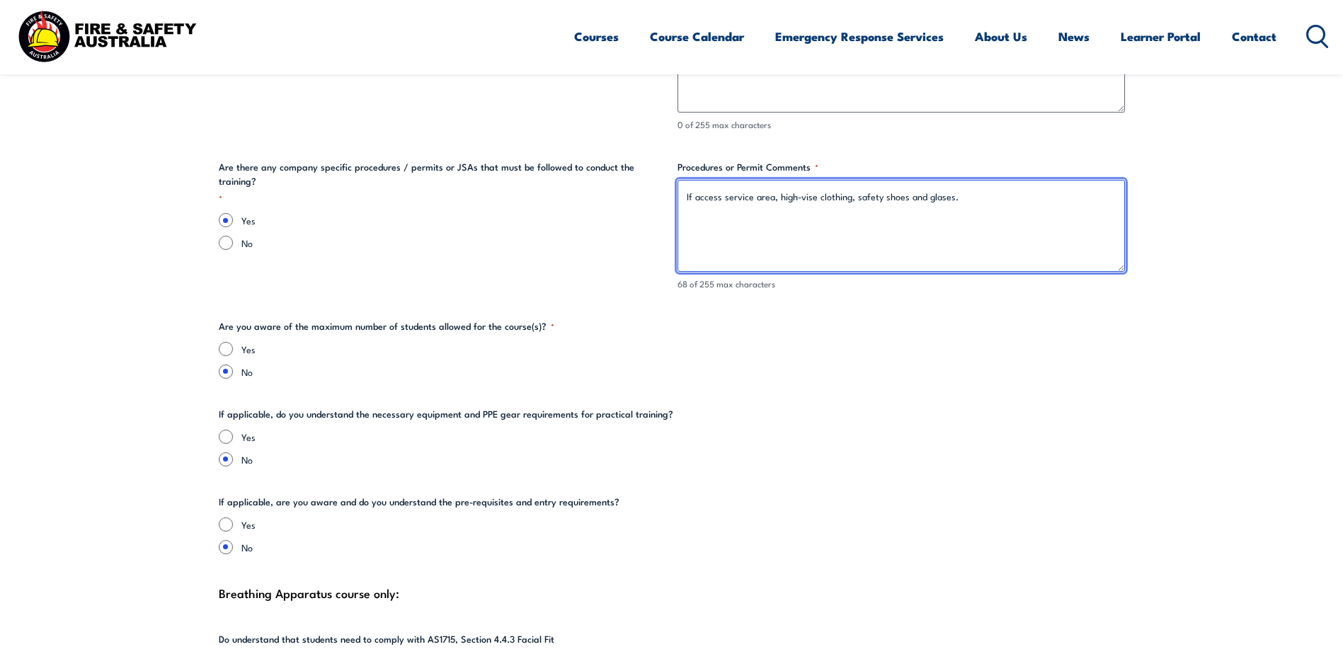
scroll to position [2973, 0]
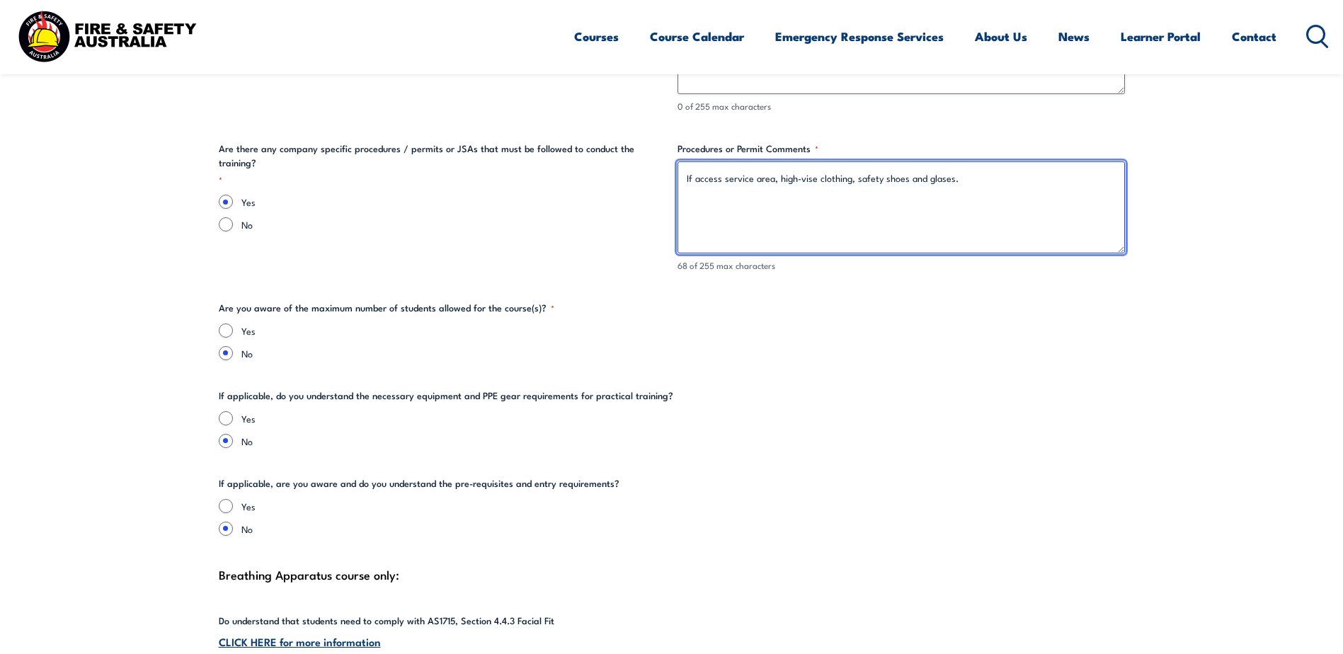
type textarea "If access service area, high-vise clothing, safety shoes and glases."
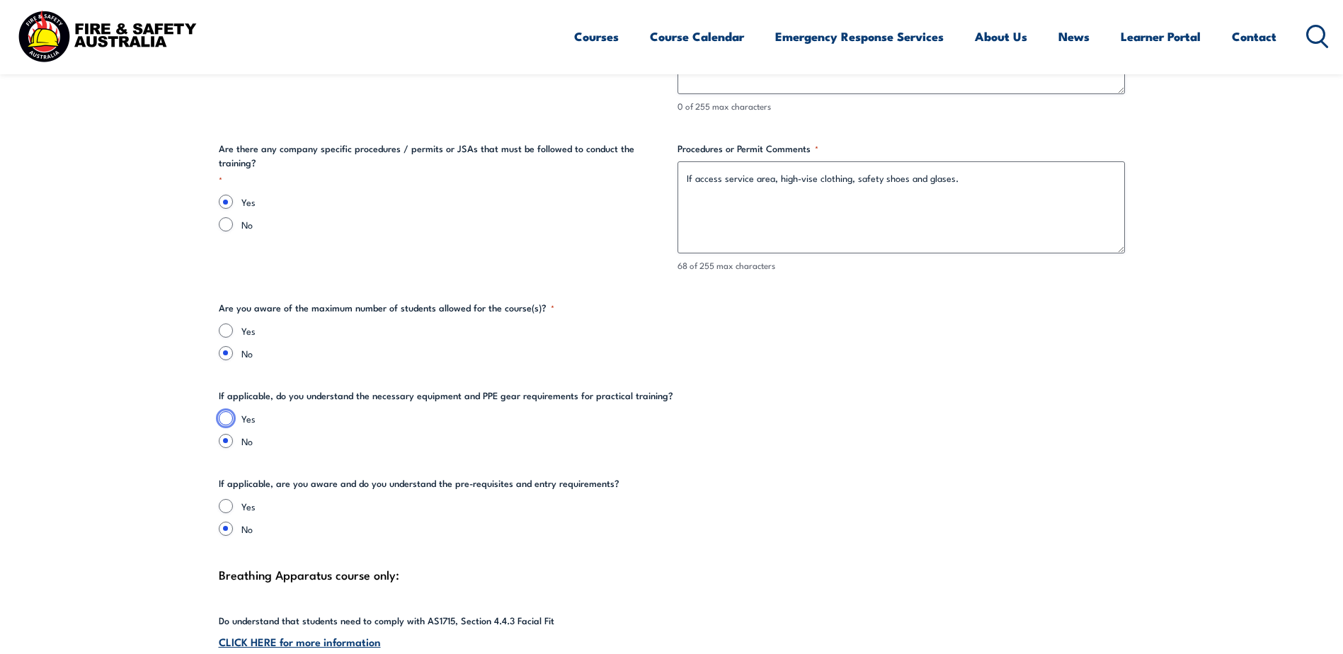
click at [227, 418] on input "Yes" at bounding box center [226, 418] width 14 height 14
radio input "true"
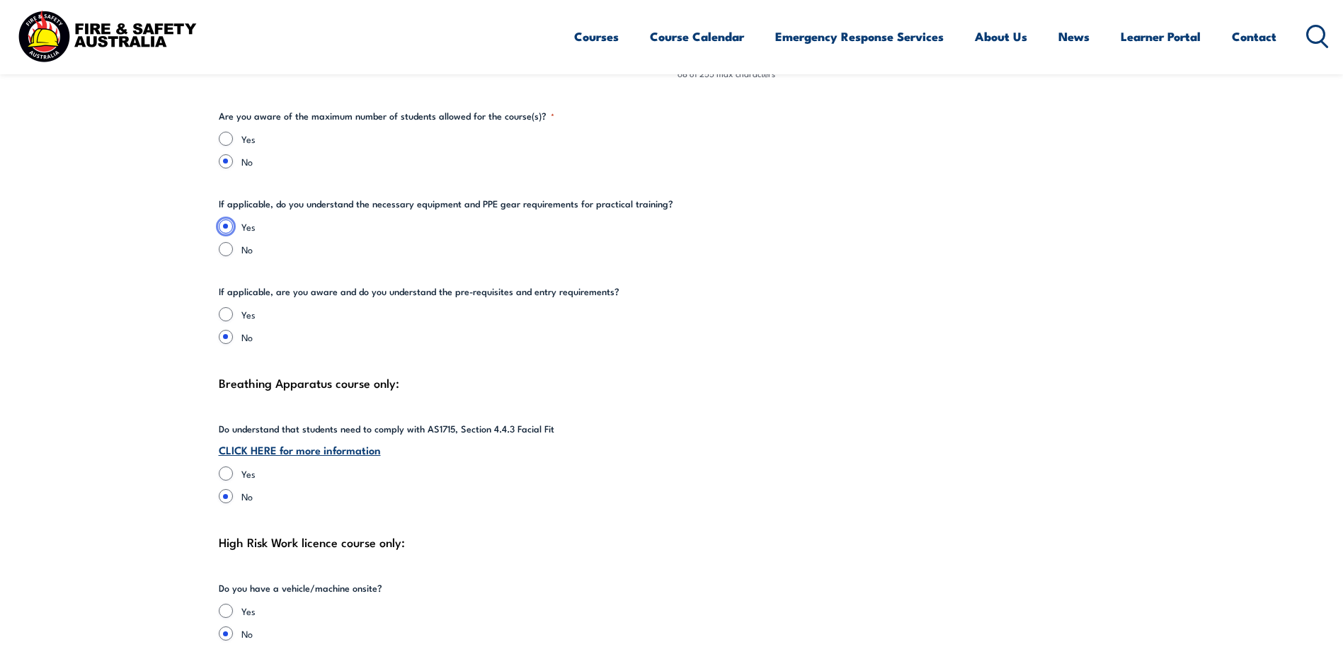
scroll to position [3185, 0]
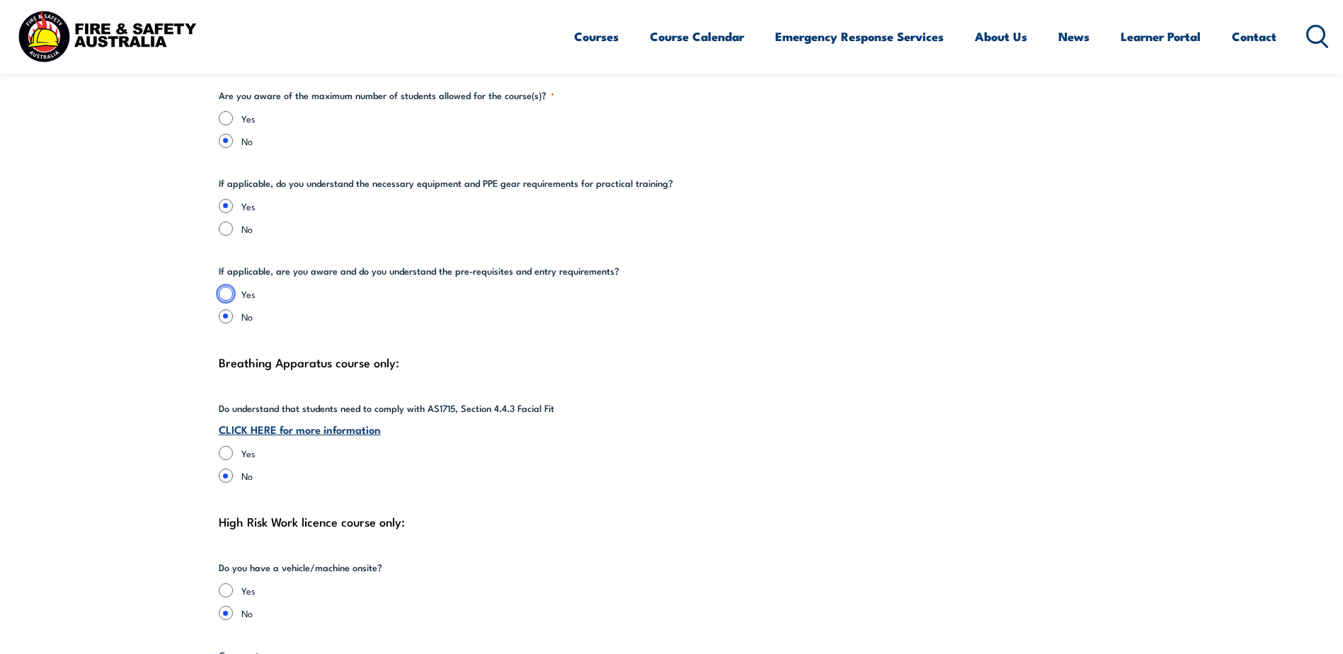
click at [229, 299] on input "Yes" at bounding box center [226, 294] width 14 height 14
radio input "true"
click at [225, 452] on input "Yes" at bounding box center [226, 453] width 14 height 14
radio input "true"
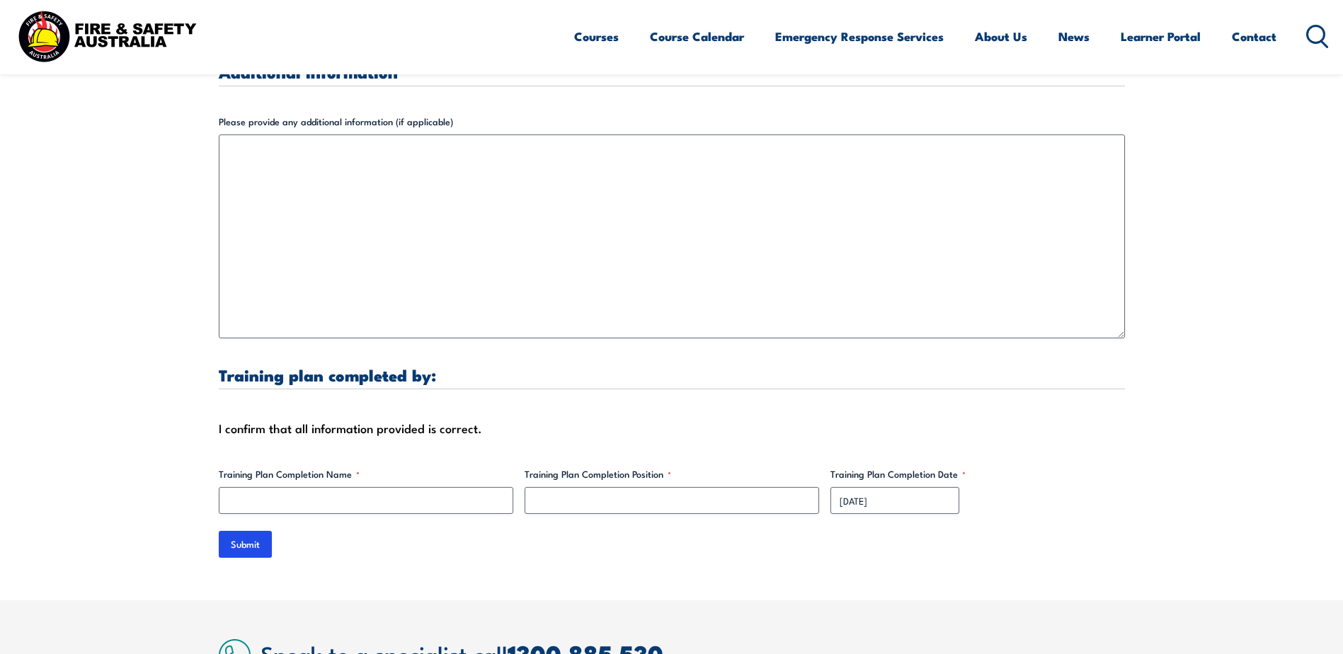
scroll to position [4318, 0]
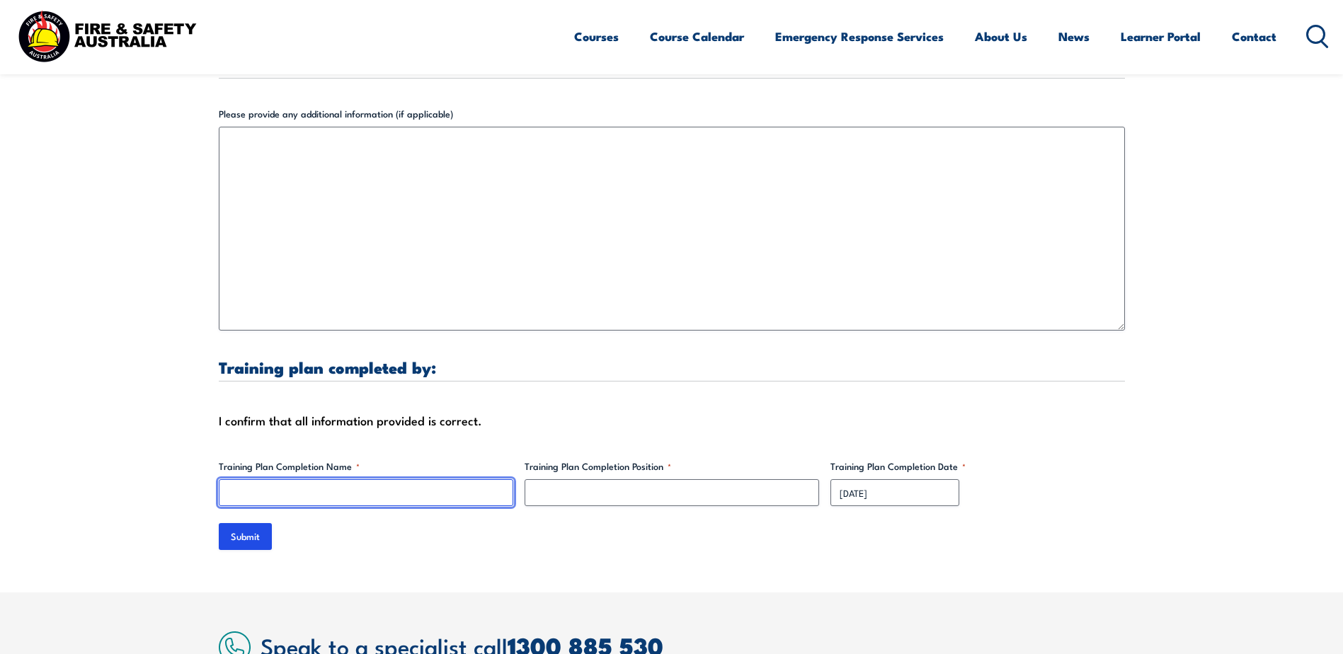
click at [365, 491] on input "Training Plan Completion Name *" at bounding box center [366, 492] width 294 height 27
type input "[PERSON_NAME]"
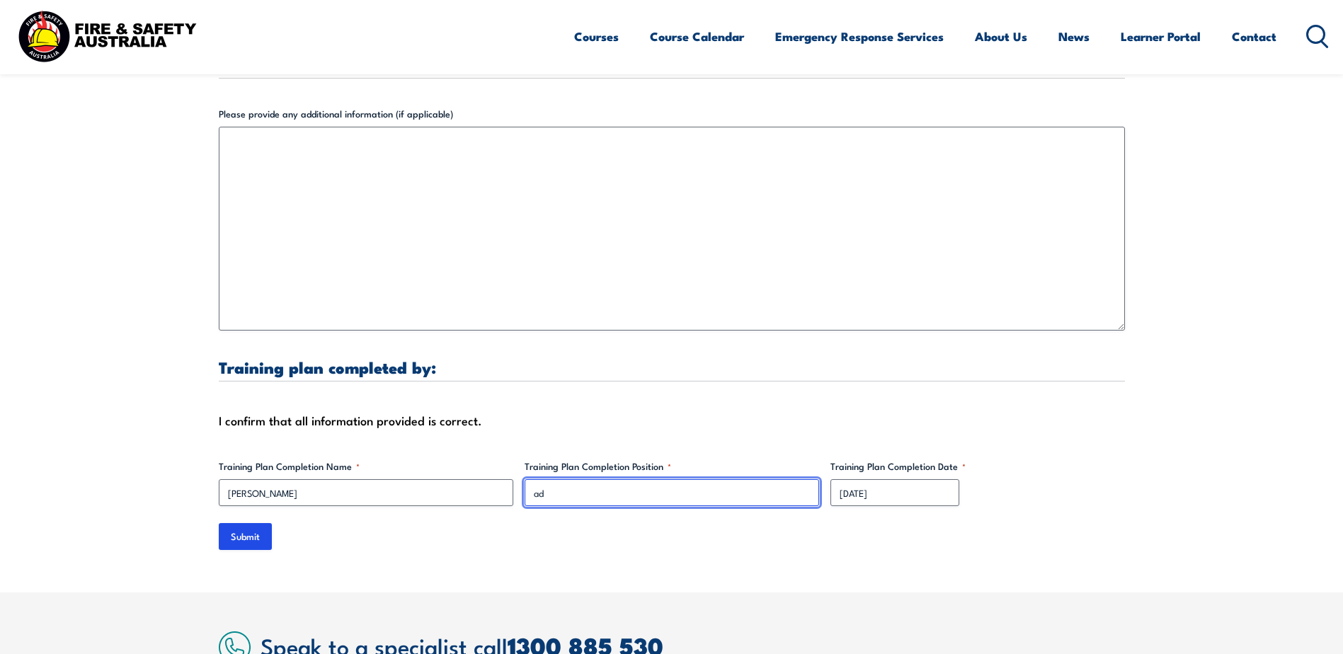
type input "a"
click at [599, 493] on input "EHS" at bounding box center [671, 492] width 294 height 27
paste input "Sr. Analyst, Environment, Health & Safety"
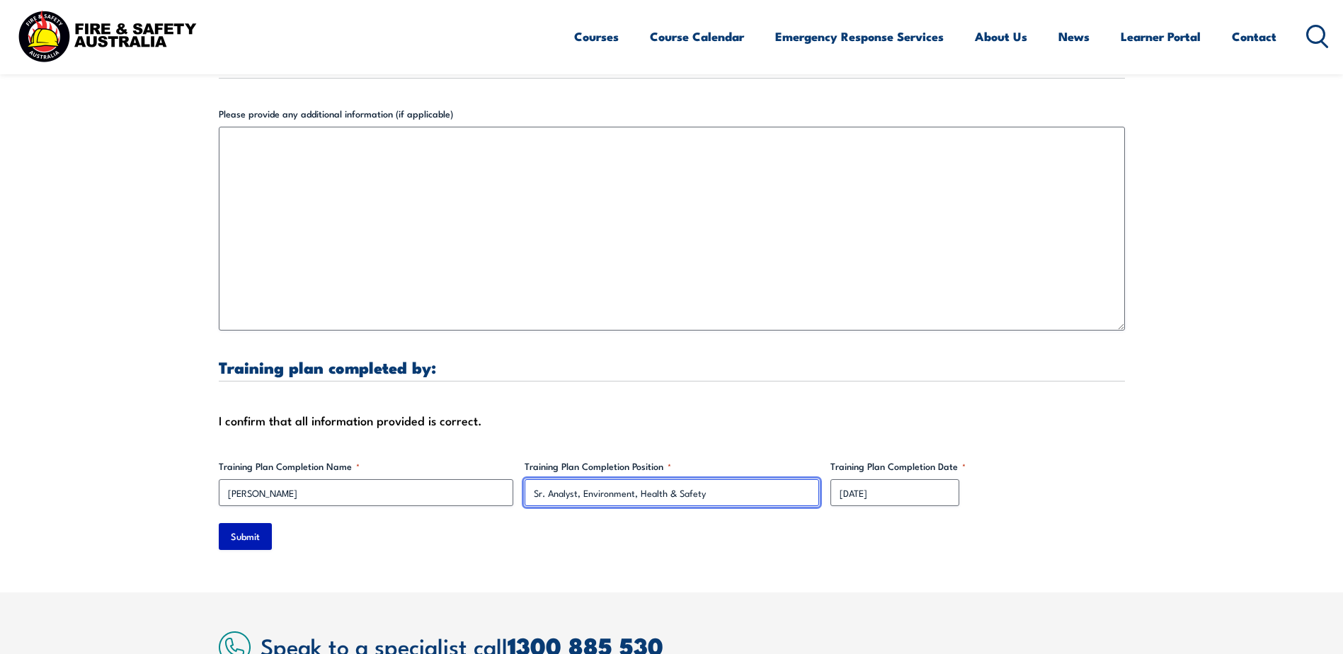
type input "Sr. Analyst, Environment, Health & Safety"
click at [237, 540] on input "Submit" at bounding box center [245, 536] width 53 height 27
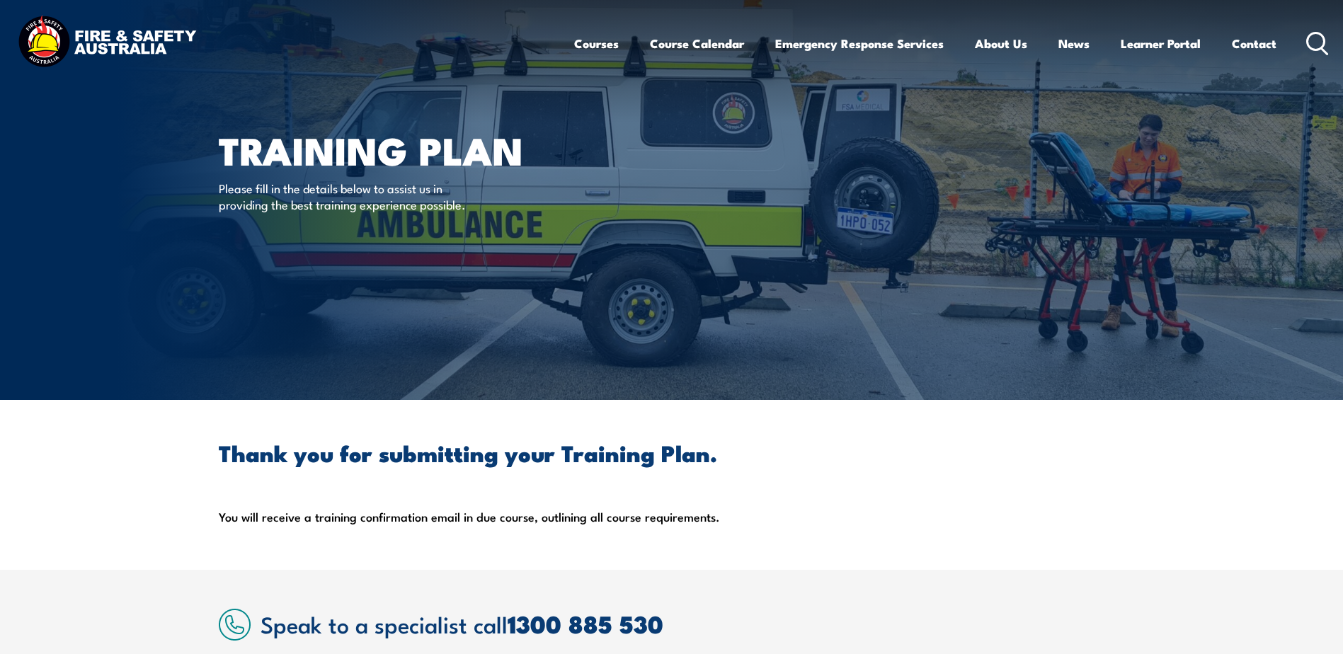
scroll to position [0, 0]
